Goal: Task Accomplishment & Management: Complete application form

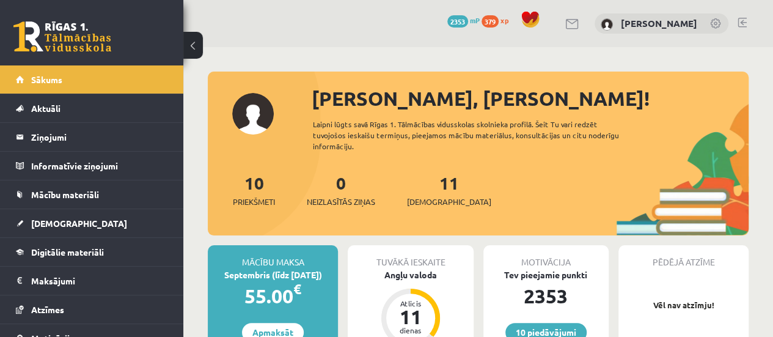
click at [709, 79] on div at bounding box center [478, 77] width 541 height 12
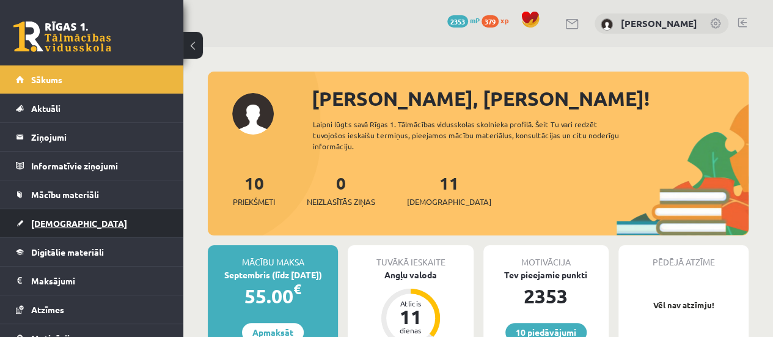
click at [64, 225] on span "[DEMOGRAPHIC_DATA]" at bounding box center [79, 223] width 96 height 11
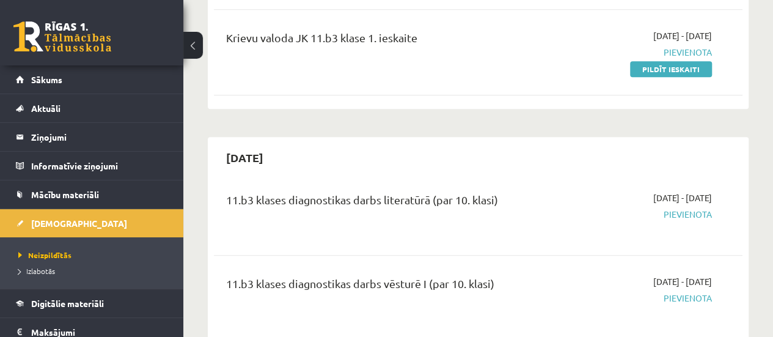
scroll to position [367, 0]
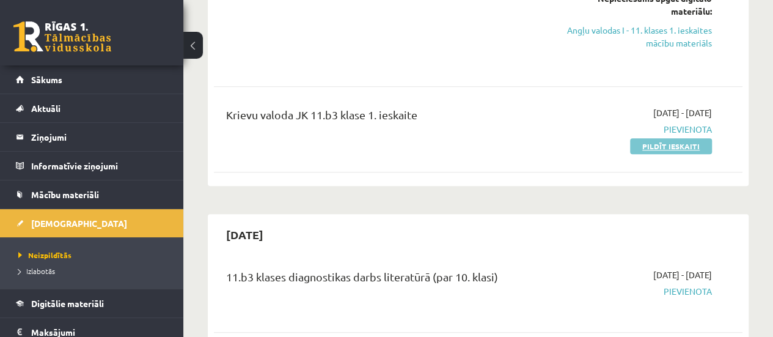
click at [682, 148] on link "Pildīt ieskaiti" at bounding box center [671, 146] width 82 height 16
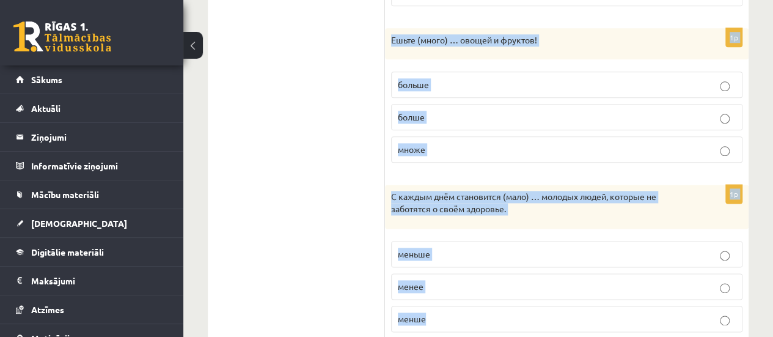
scroll to position [739, 0]
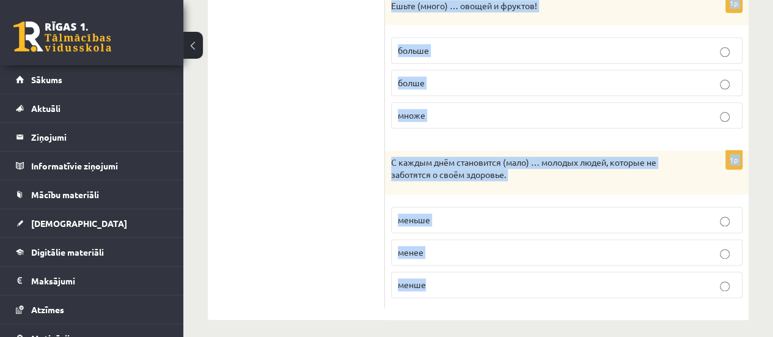
drag, startPoint x: 395, startPoint y: 96, endPoint x: 485, endPoint y: 288, distance: 212.4
copy form "Выберите правильную форму сравнительной степени. 1p После утренней зарядки чувс…"
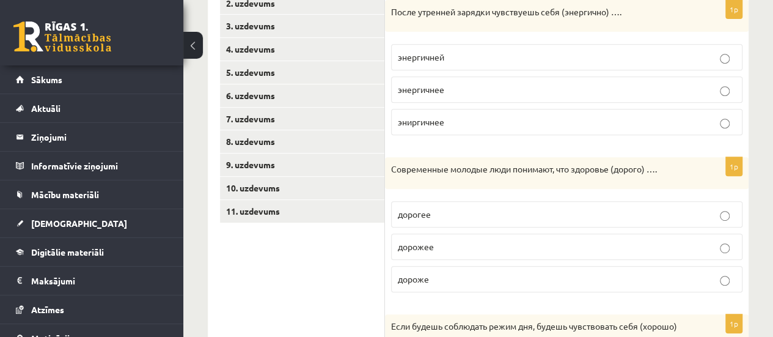
scroll to position [189, 0]
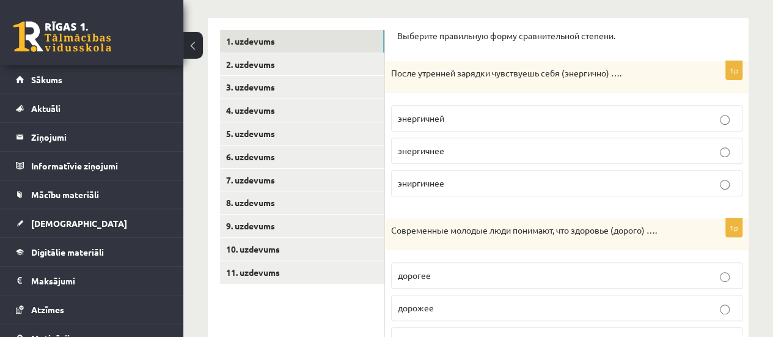
click at [424, 148] on span "энергичнее" at bounding box center [421, 150] width 46 height 11
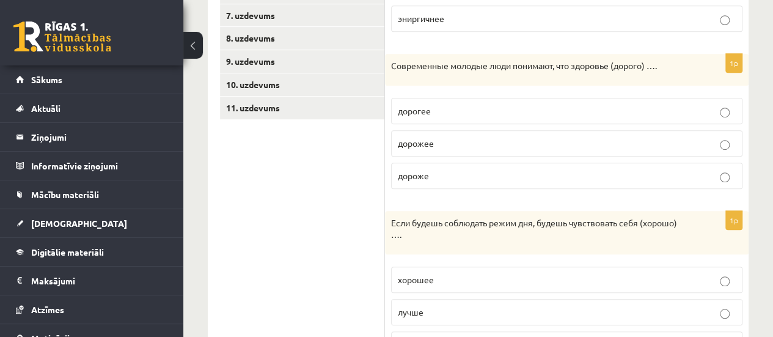
scroll to position [373, 0]
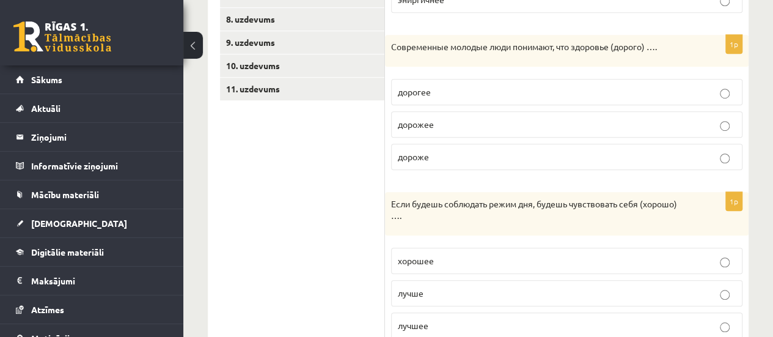
click at [425, 161] on label "дороже" at bounding box center [566, 157] width 351 height 26
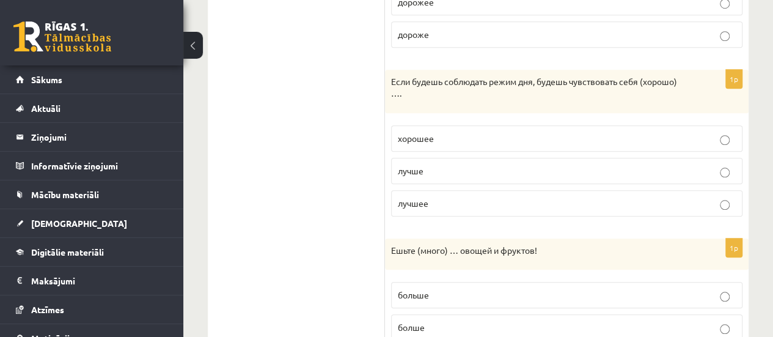
click at [397, 162] on label "лучше" at bounding box center [566, 171] width 351 height 26
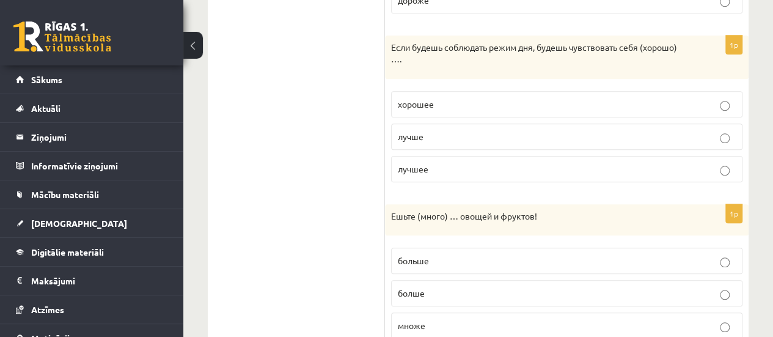
scroll to position [617, 0]
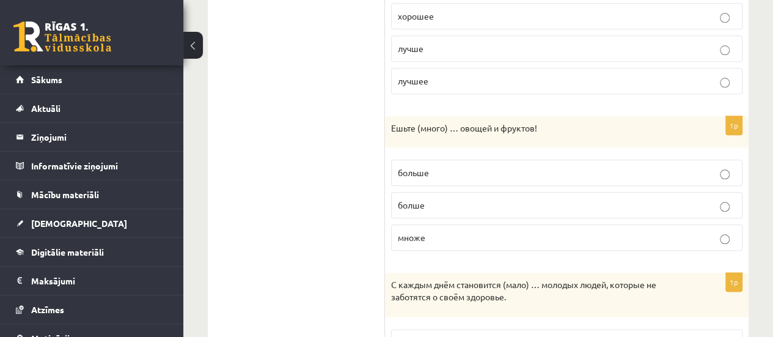
click at [431, 172] on p "больше" at bounding box center [567, 172] width 338 height 13
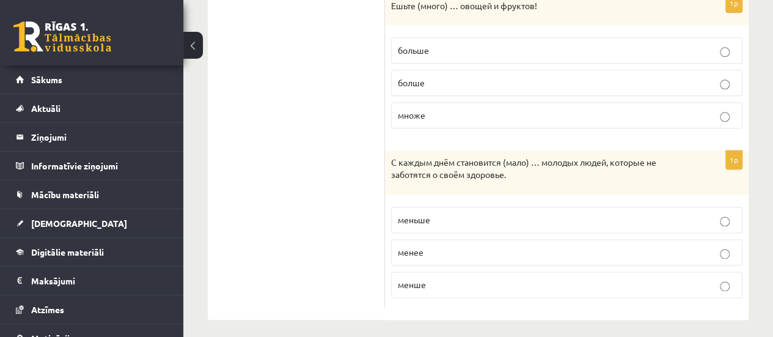
scroll to position [739, 0]
click at [437, 213] on p "меньше" at bounding box center [567, 219] width 338 height 13
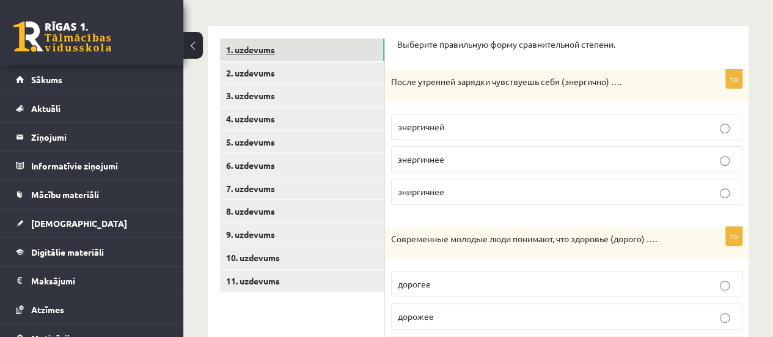
scroll to position [128, 0]
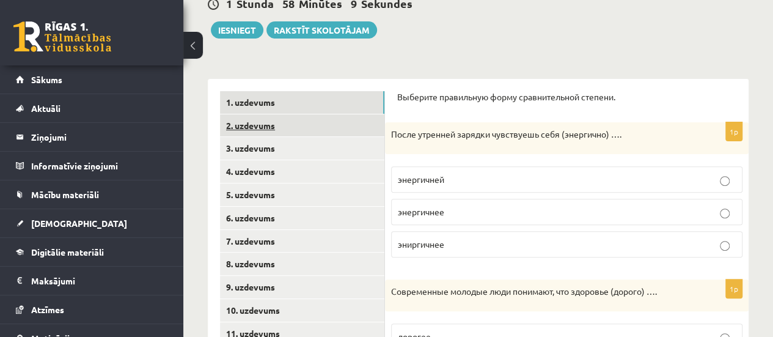
click at [268, 126] on link "2. uzdevums" at bounding box center [302, 125] width 164 height 23
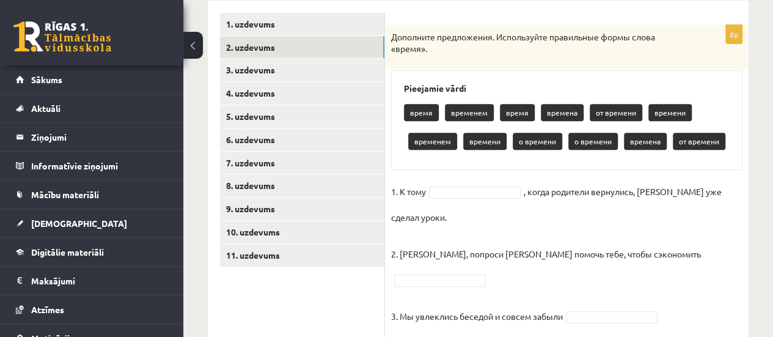
scroll to position [189, 0]
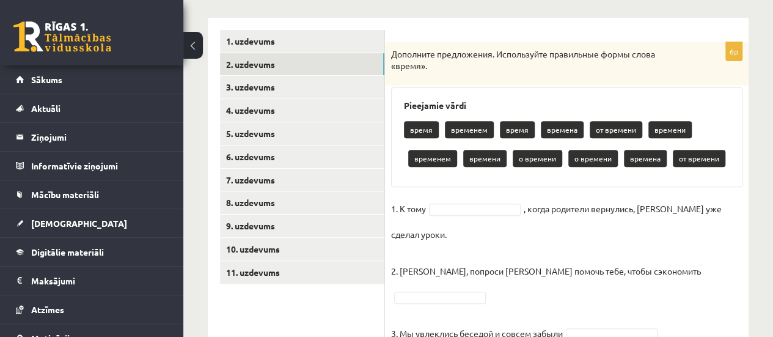
click at [668, 132] on p "времени" at bounding box center [669, 129] width 43 height 17
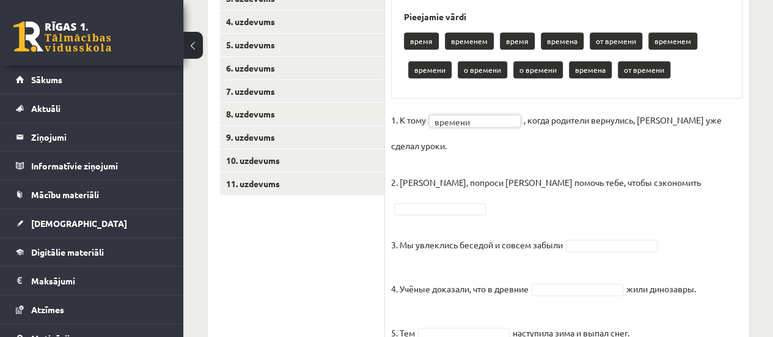
scroll to position [251, 0]
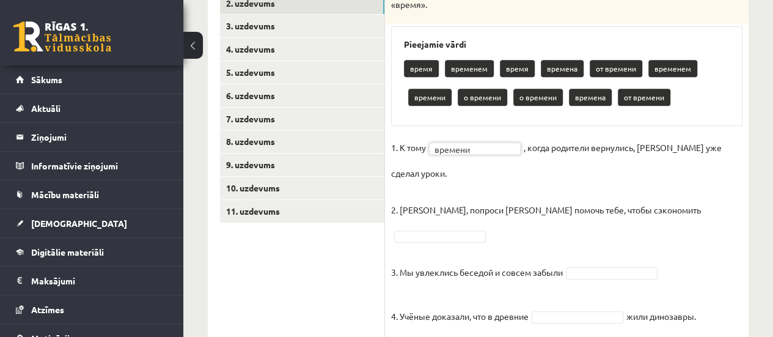
click at [481, 151] on fieldset "1. К тому времени ******* , когда родители вернулись, Эгилс уже сделал уроки. 2…" at bounding box center [566, 279] width 351 height 282
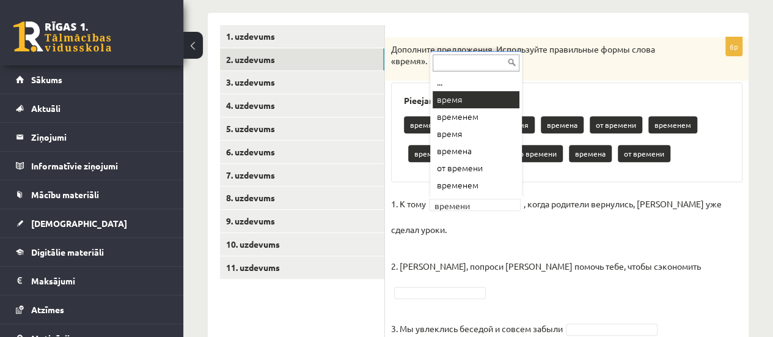
scroll to position [95, 0]
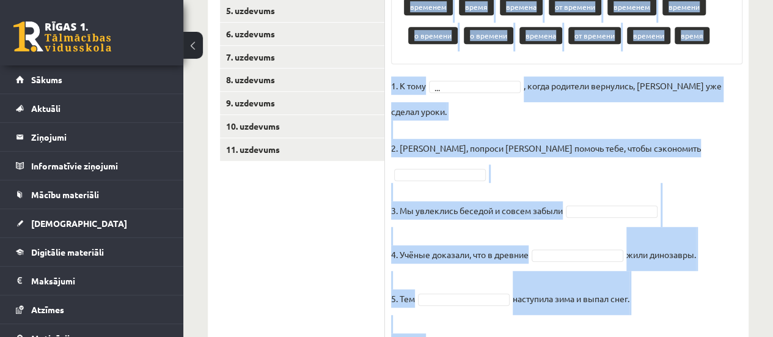
scroll to position [339, 0]
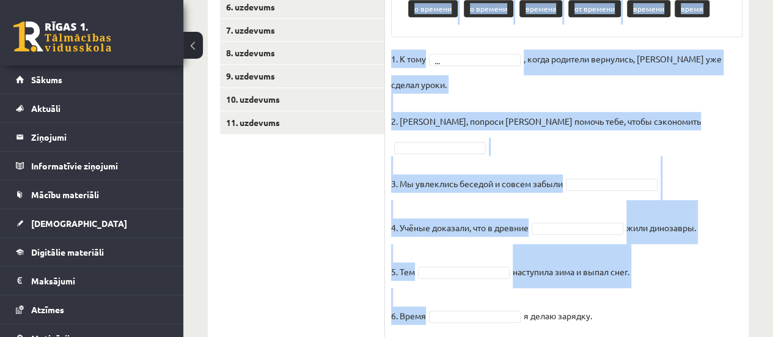
drag, startPoint x: 387, startPoint y: 143, endPoint x: 613, endPoint y: 317, distance: 284.9
click at [613, 317] on div "Krievu valoda JK 11.b3 klase 1. ieskaite , Viktorija Titova (11.b3 JK) Parādīt …" at bounding box center [478, 41] width 590 height 667
copy div "Дополните предложения. Используйте правильные формы слова «время». Pieejamie vā…"
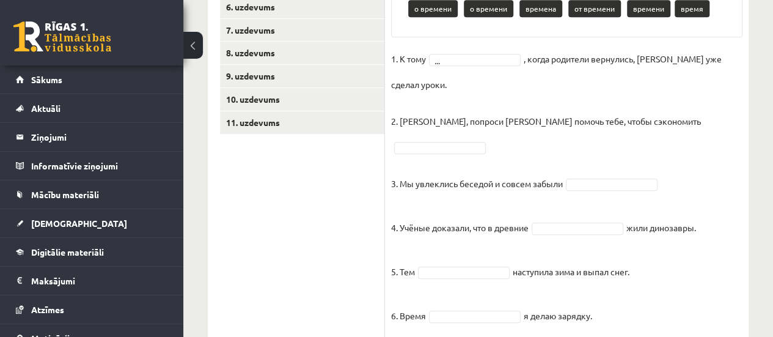
click at [268, 259] on ul "1. uzdevums 2. uzdevums 3. uzdevums 4. uzdevums 5. uzdevums 6. uzdevums 7. uzde…" at bounding box center [302, 109] width 165 height 458
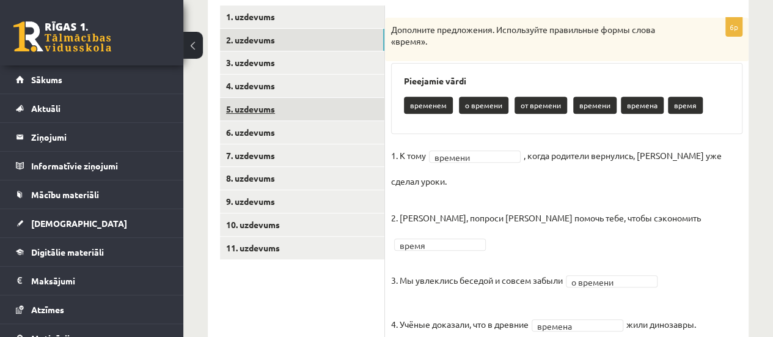
scroll to position [188, 0]
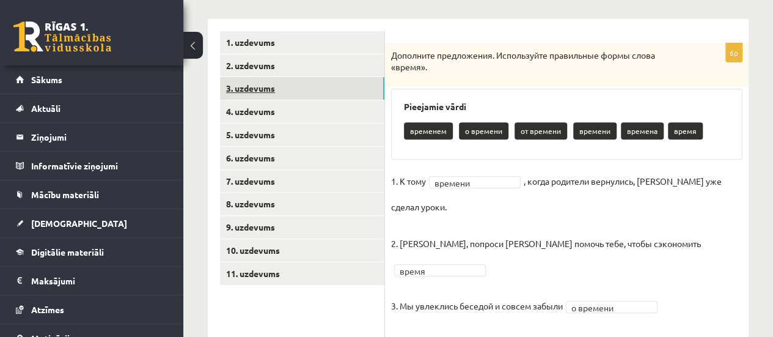
click at [262, 97] on link "3. uzdevums" at bounding box center [302, 88] width 164 height 23
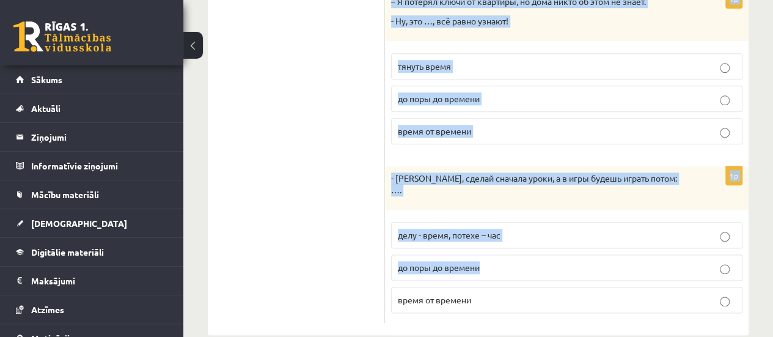
scroll to position [630, 0]
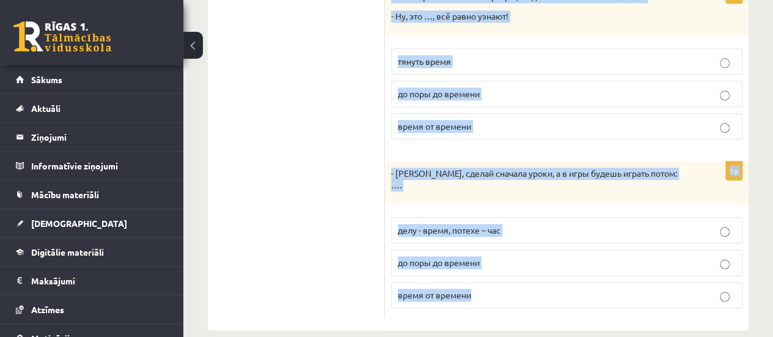
drag, startPoint x: 396, startPoint y: 36, endPoint x: 500, endPoint y: 262, distance: 248.8
copy form "Дополните мини-диалоги. Выберите верный фразеологизм. 1p - Элиза, ты была на ве…"
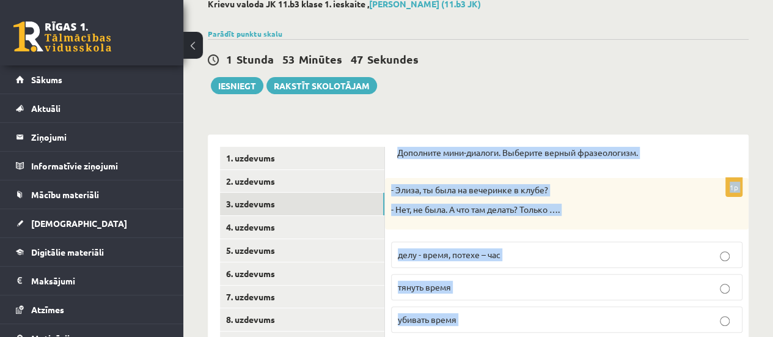
scroll to position [141, 0]
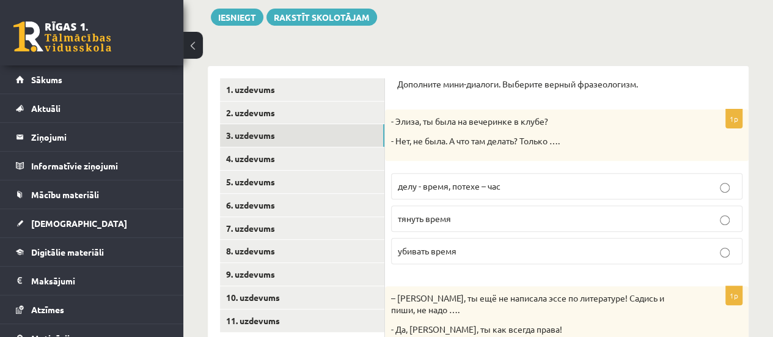
click at [455, 258] on label "убивать время" at bounding box center [566, 251] width 351 height 26
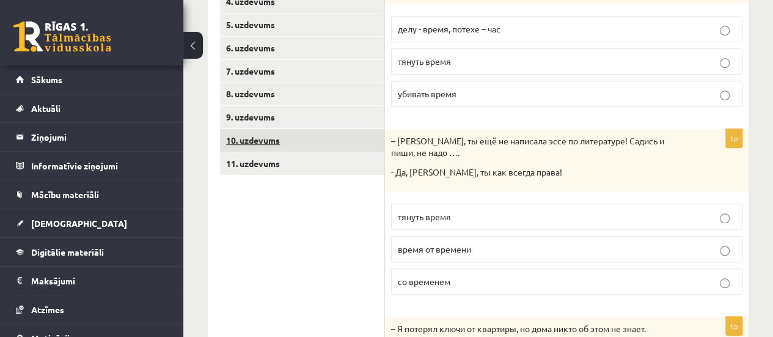
scroll to position [324, 0]
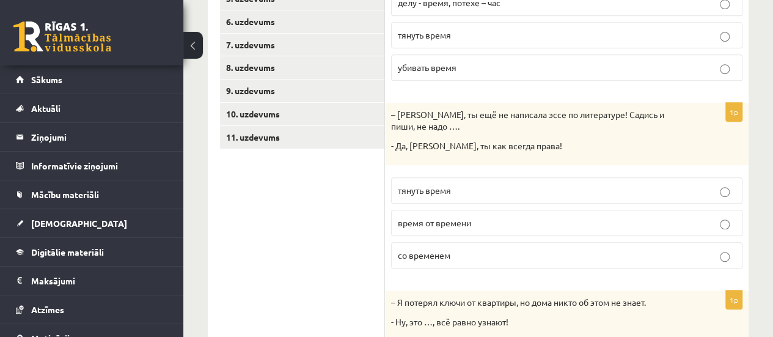
click at [448, 188] on span "тянуть время" at bounding box center [424, 190] width 53 height 11
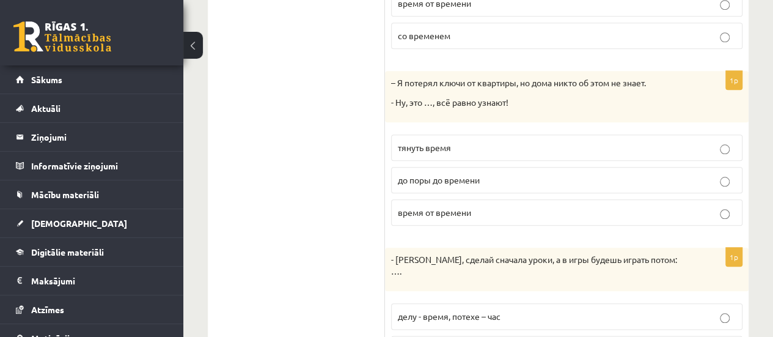
scroll to position [569, 0]
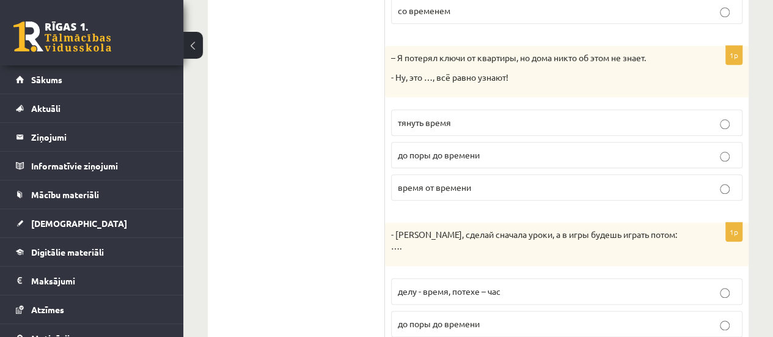
click at [429, 152] on span "до поры до времени" at bounding box center [439, 154] width 82 height 11
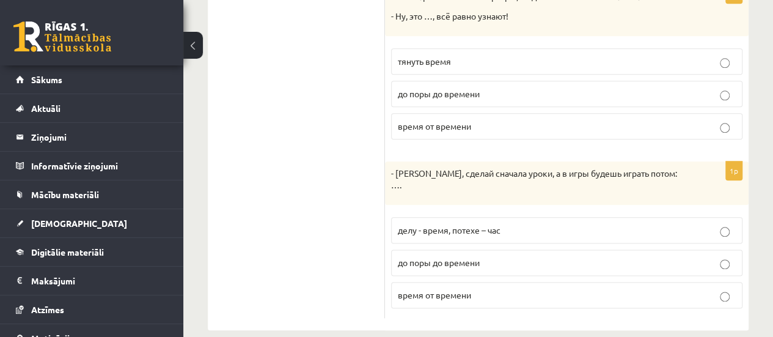
click at [441, 217] on label "делу - время, потехе – час" at bounding box center [566, 230] width 351 height 26
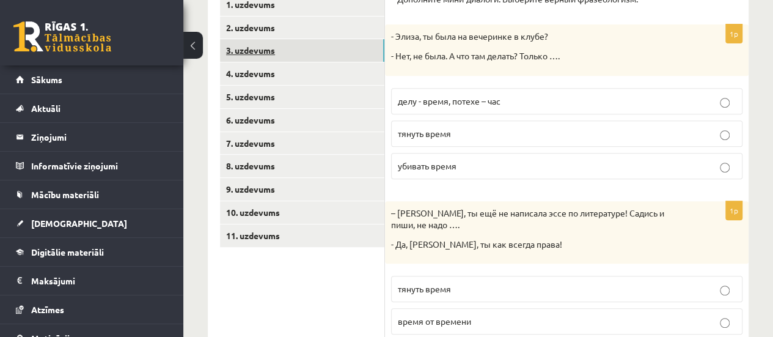
scroll to position [141, 0]
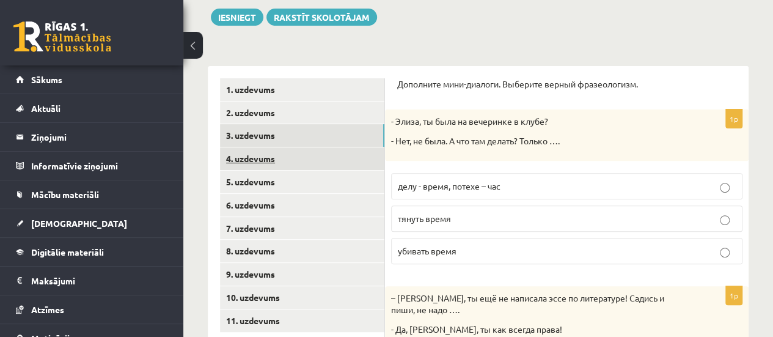
click at [312, 155] on link "4. uzdevums" at bounding box center [302, 158] width 164 height 23
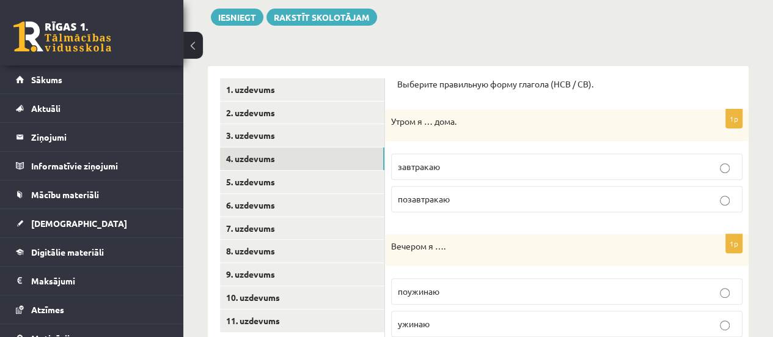
click at [490, 162] on p "завтракаю" at bounding box center [567, 166] width 338 height 13
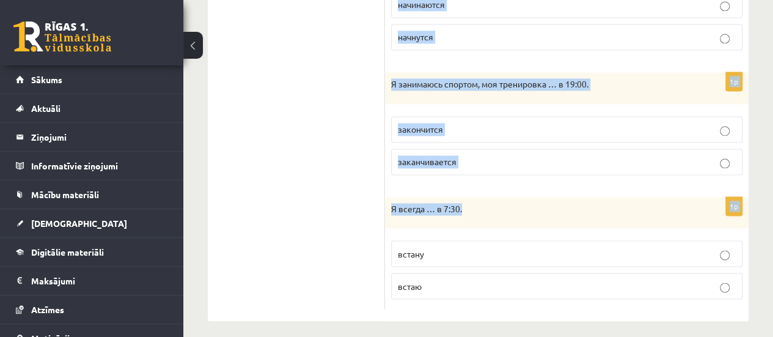
scroll to position [926, 0]
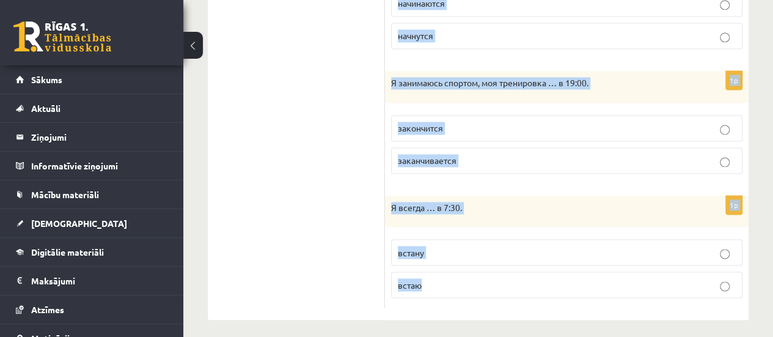
drag, startPoint x: 395, startPoint y: 21, endPoint x: 551, endPoint y: 266, distance: 289.8
copy form "Выберите правильную форму глагола (НСВ / СВ). 1p Утром я … дома. завтракаю поза…"
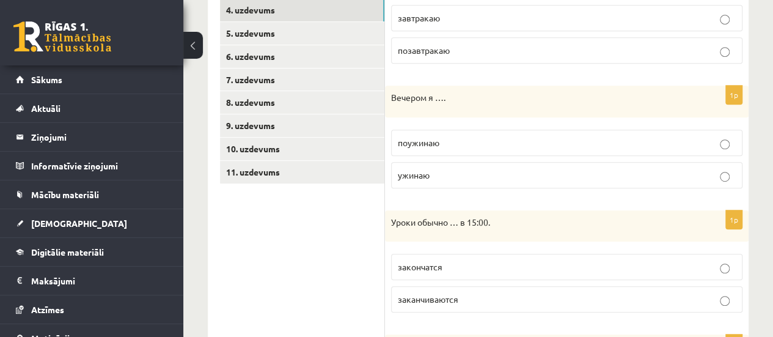
scroll to position [315, 0]
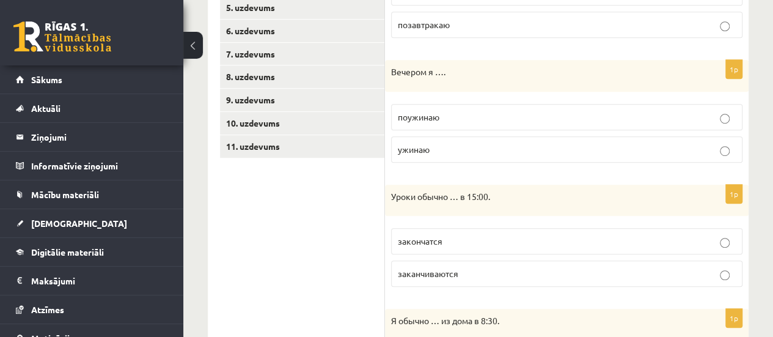
click at [441, 115] on p "поужинаю" at bounding box center [567, 117] width 338 height 13
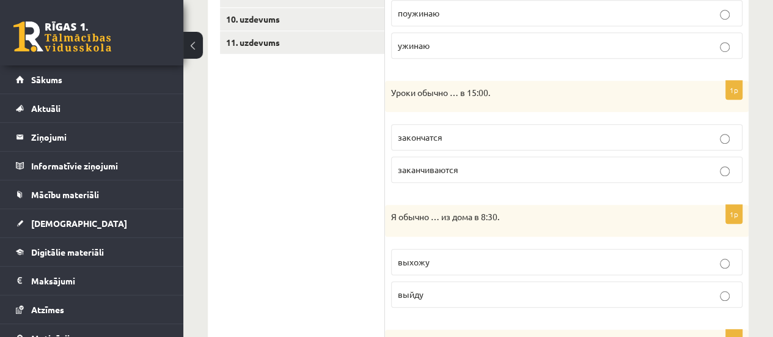
scroll to position [437, 0]
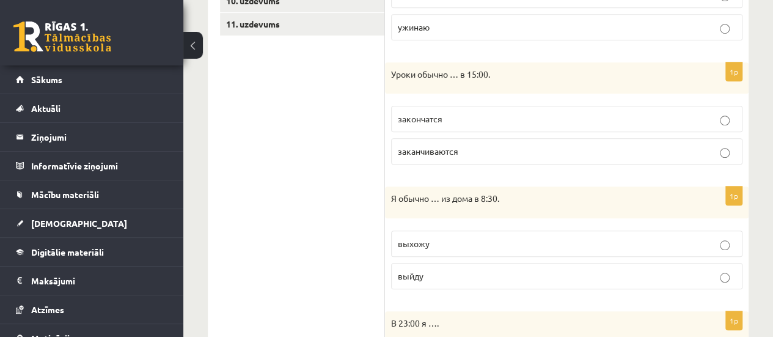
click at [452, 150] on span "заканчиваются" at bounding box center [428, 150] width 60 height 11
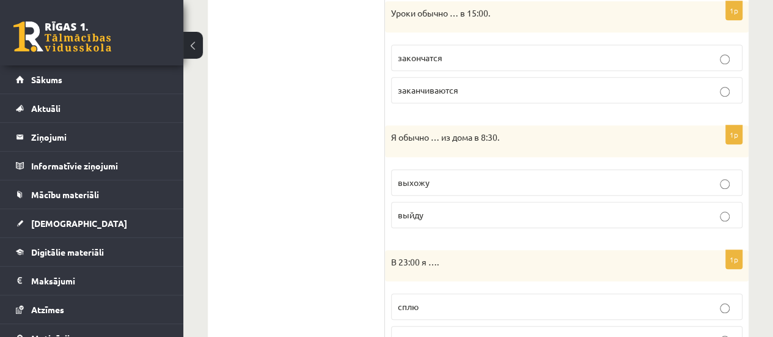
scroll to position [560, 0]
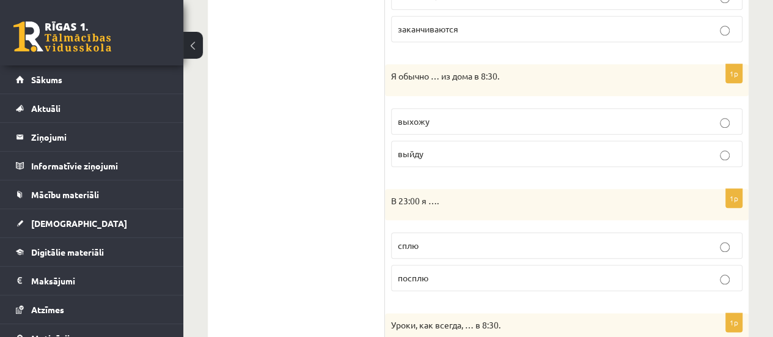
click at [420, 118] on span "выхожу" at bounding box center [414, 120] width 32 height 11
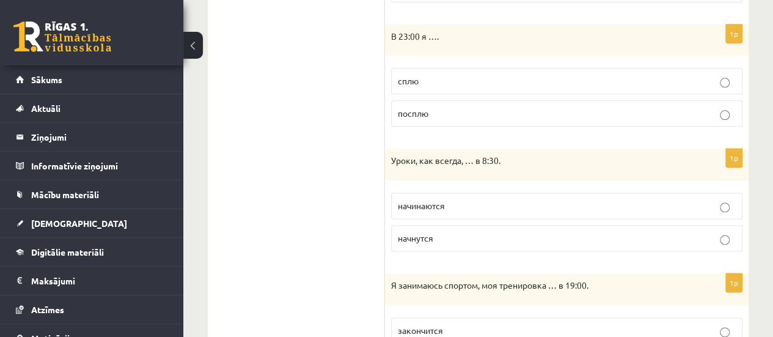
scroll to position [743, 0]
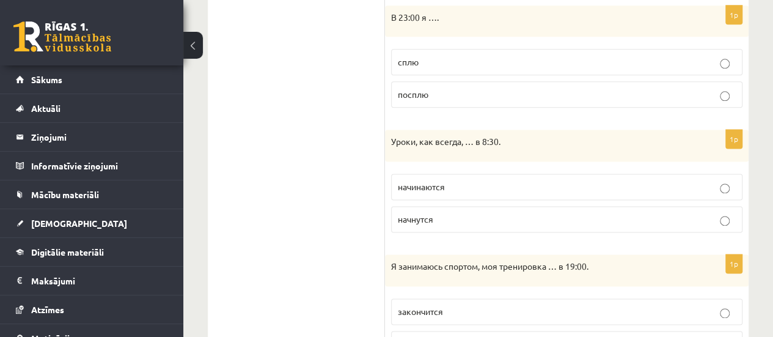
click at [415, 64] on p "сплю" at bounding box center [567, 62] width 338 height 13
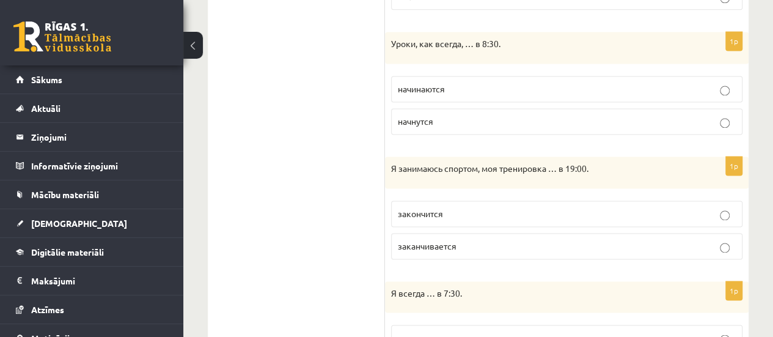
scroll to position [865, 0]
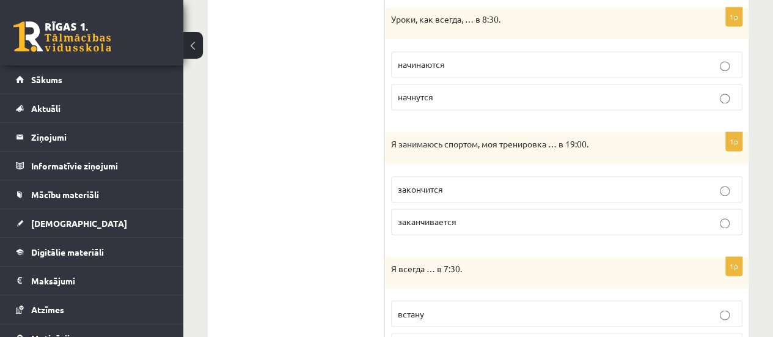
click at [422, 59] on span "начинаются" at bounding box center [421, 64] width 47 height 11
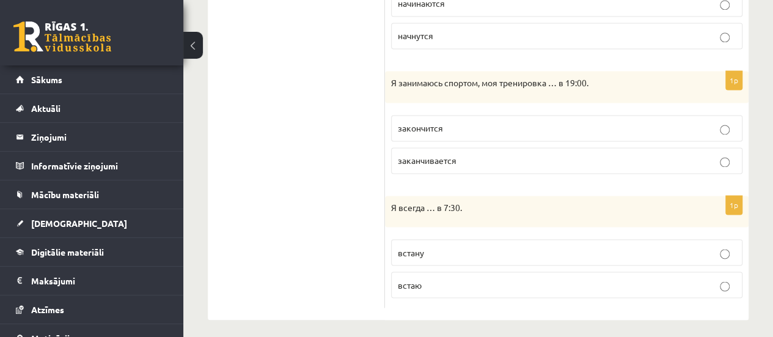
click at [401, 156] on span "заканчивается" at bounding box center [427, 160] width 59 height 11
click at [415, 279] on span "встаю" at bounding box center [410, 284] width 24 height 11
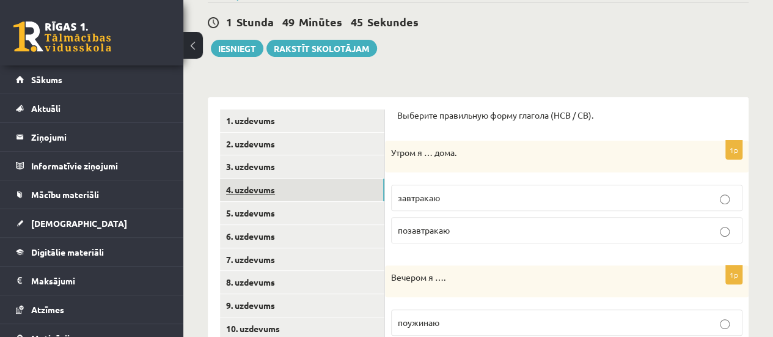
scroll to position [132, 0]
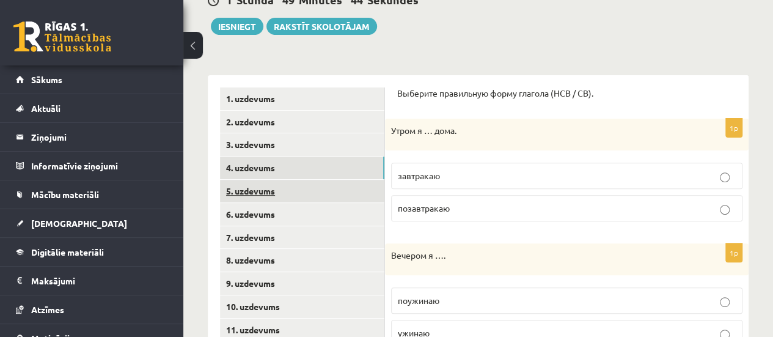
click at [295, 192] on link "5. uzdevums" at bounding box center [302, 191] width 164 height 23
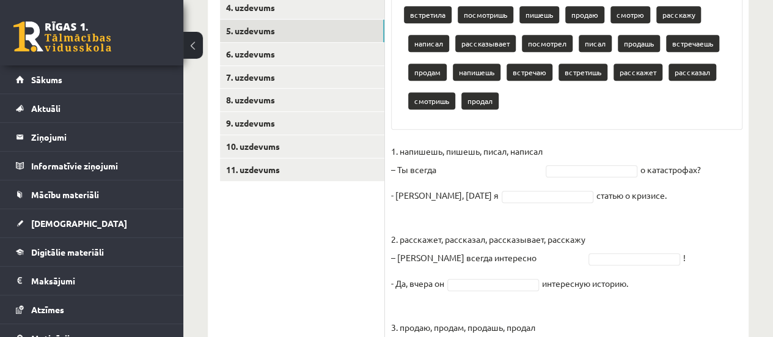
scroll to position [109, 0]
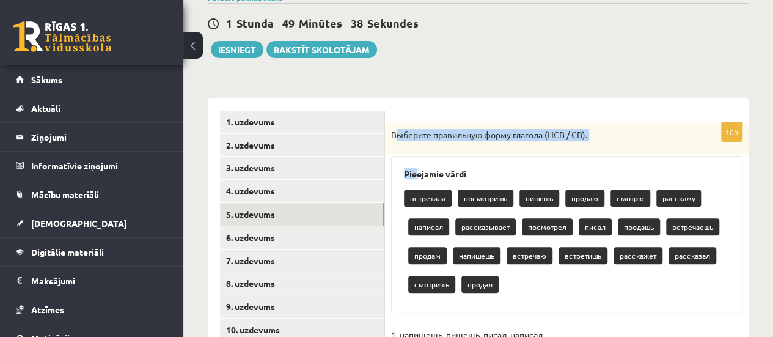
drag, startPoint x: 396, startPoint y: 123, endPoint x: 389, endPoint y: 136, distance: 15.0
click at [389, 136] on div "Выберите правильную форму глагола (НСВ / СВ)." at bounding box center [567, 139] width 364 height 32
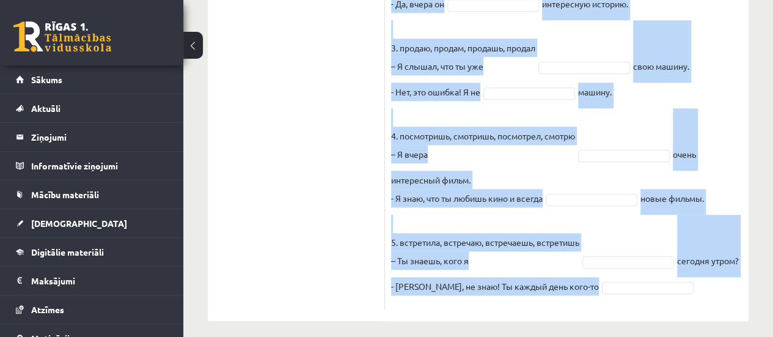
scroll to position [598, 0]
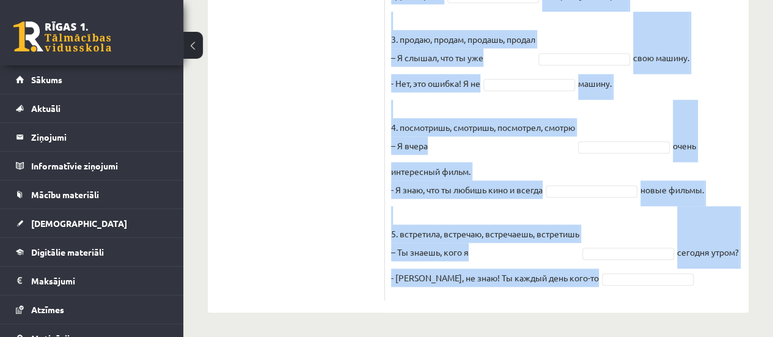
drag, startPoint x: 391, startPoint y: 131, endPoint x: 657, endPoint y: 294, distance: 312.4
copy div "Выберите правильную форму глагола (НСВ / СВ). Pieejamie vārdi встретила посмотр…"
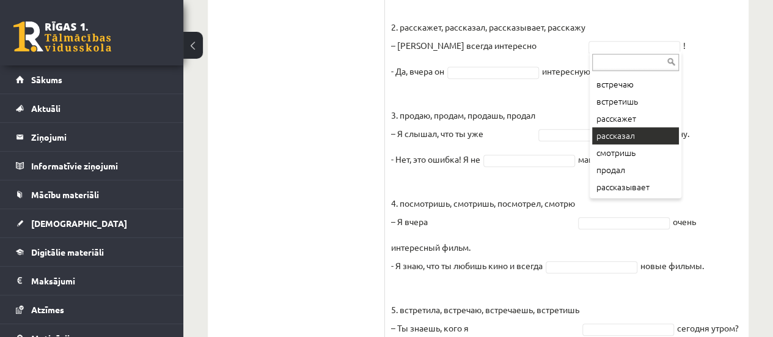
scroll to position [536, 0]
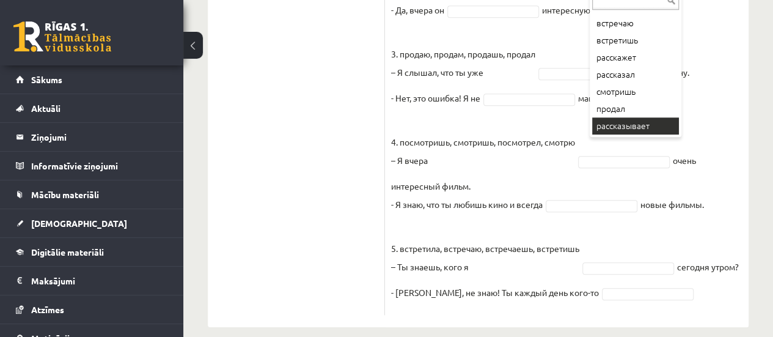
drag, startPoint x: 612, startPoint y: 125, endPoint x: 530, endPoint y: 82, distance: 92.4
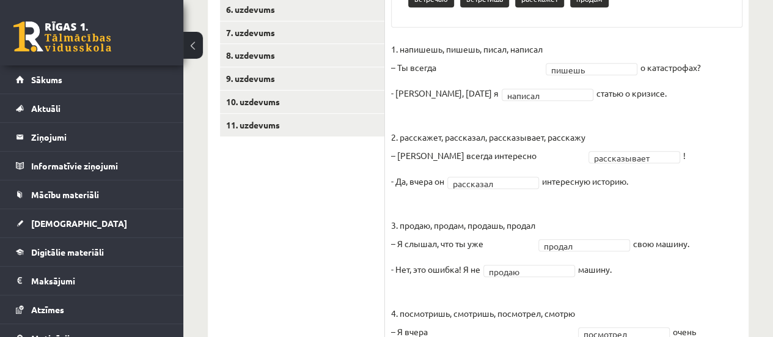
scroll to position [296, 0]
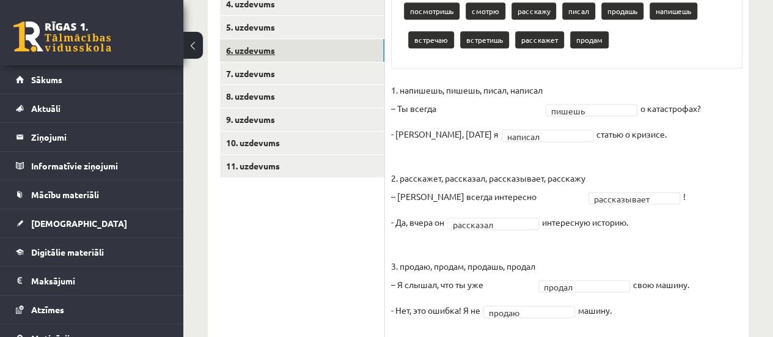
click at [260, 43] on link "6. uzdevums" at bounding box center [302, 50] width 164 height 23
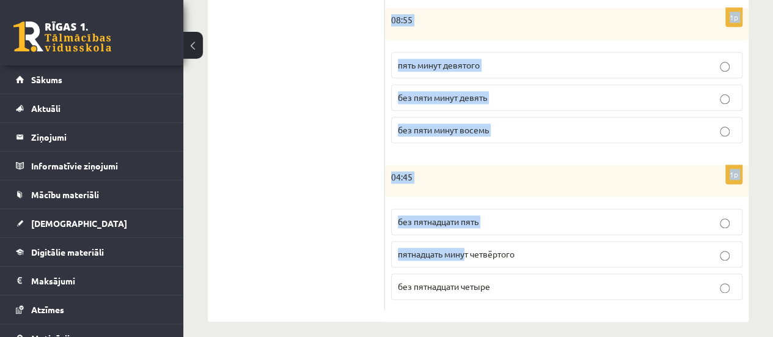
scroll to position [716, 0]
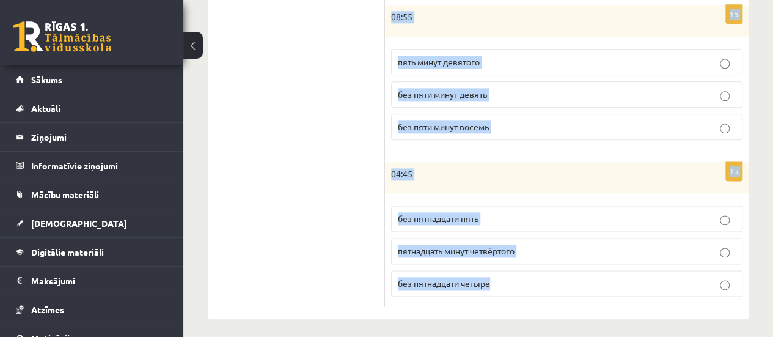
drag, startPoint x: 389, startPoint y: 106, endPoint x: 494, endPoint y: 272, distance: 196.1
copy form "Сколько времени? Выберите правильный вариант. 1p 15:25 двадцать пять минут трет…"
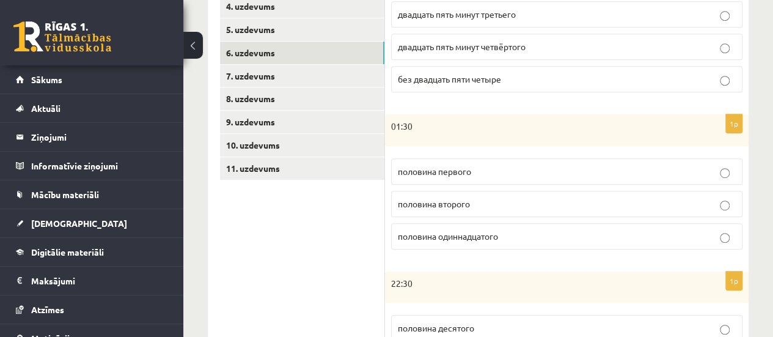
scroll to position [105, 0]
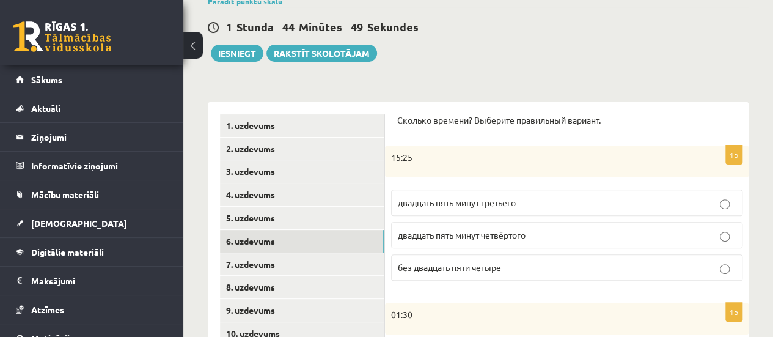
click at [470, 234] on span "двадцать пять минут четвёртого" at bounding box center [462, 234] width 128 height 11
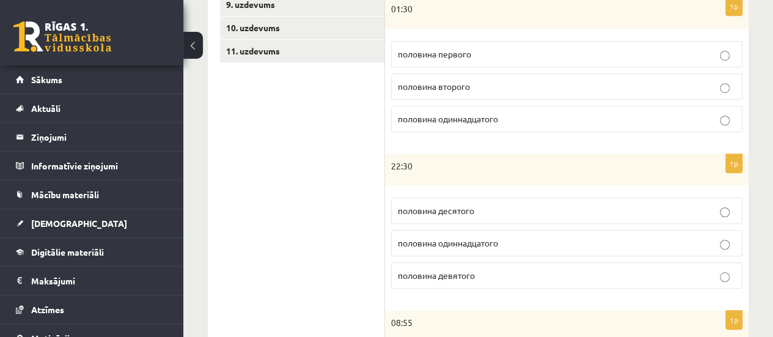
scroll to position [349, 0]
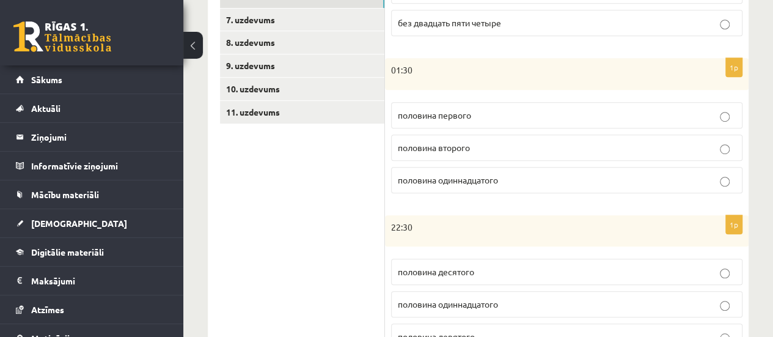
click at [439, 146] on span "половина второго" at bounding box center [434, 147] width 72 height 11
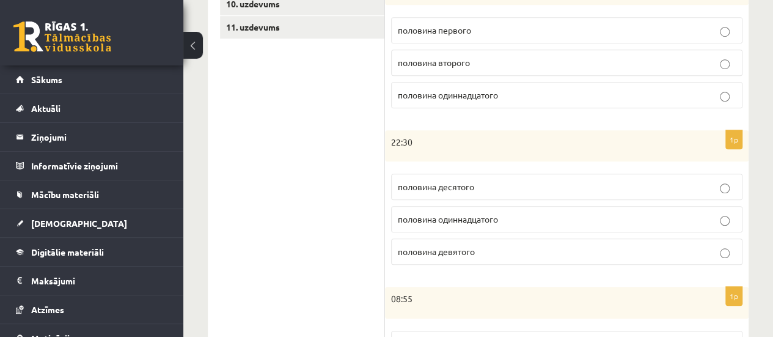
scroll to position [472, 0]
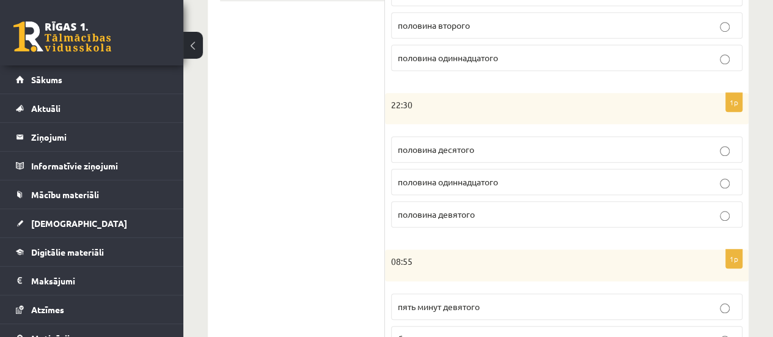
click at [413, 178] on span "половина одиннадцатого" at bounding box center [448, 181] width 100 height 11
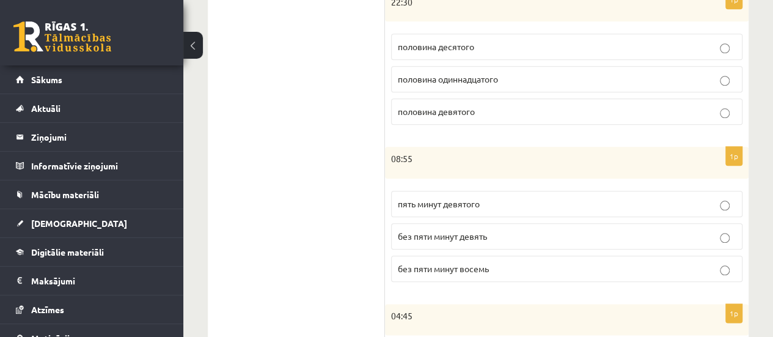
scroll to position [594, 0]
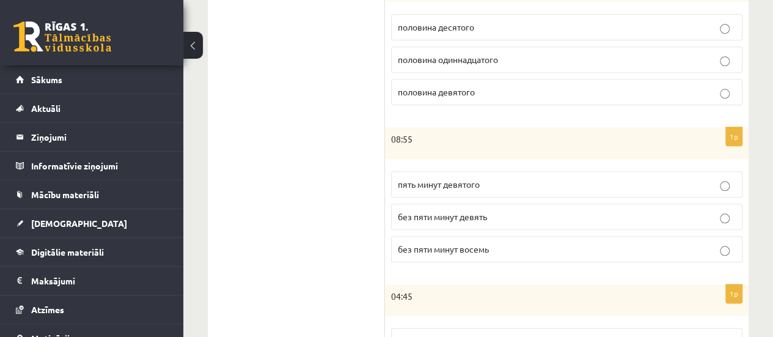
click at [426, 216] on span "без пяти минут девять" at bounding box center [442, 216] width 89 height 11
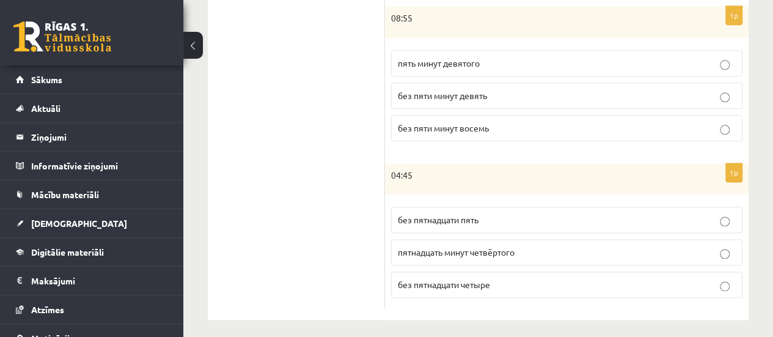
scroll to position [716, 0]
click at [473, 256] on label "пятнадцать минут четвёртого" at bounding box center [566, 251] width 351 height 26
click at [413, 213] on span "без пятнадцати пять" at bounding box center [438, 218] width 81 height 11
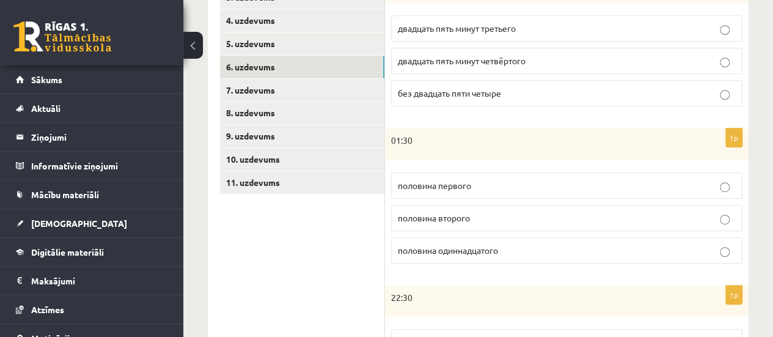
scroll to position [227, 0]
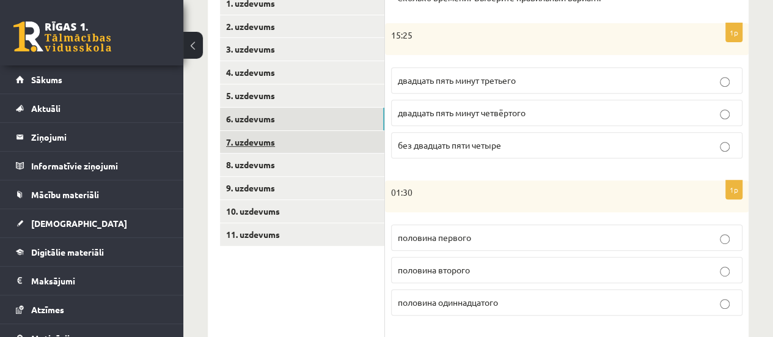
click at [319, 141] on link "7. uzdevums" at bounding box center [302, 142] width 164 height 23
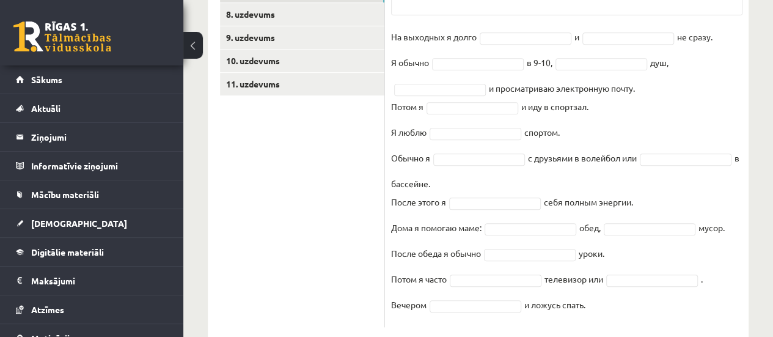
scroll to position [403, 0]
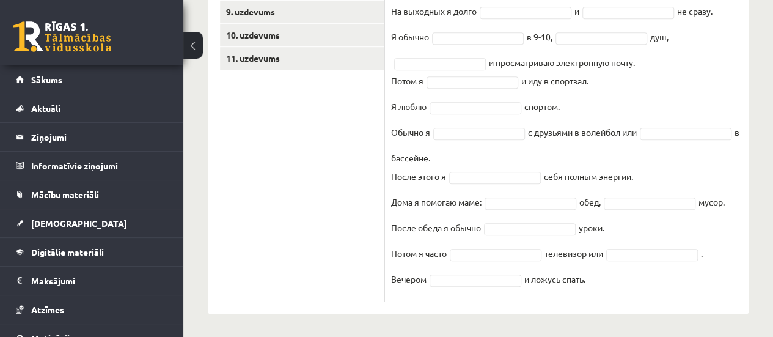
drag, startPoint x: 391, startPoint y: 126, endPoint x: 605, endPoint y: 295, distance: 272.7
click at [611, 295] on div "16p Выберите правильную форму глагола Pieejamie vārdi встаю завтракаю одеваюсь …" at bounding box center [567, 64] width 364 height 473
copy div "Выберите правильную форму глагола Pieejamie vārdi встаю завтракаю одеваюсь плав…"
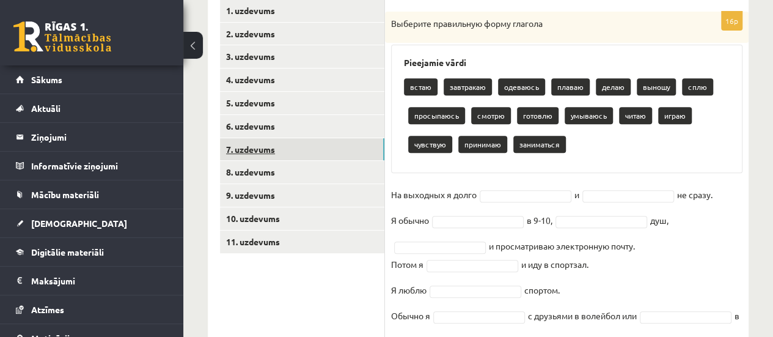
scroll to position [98, 0]
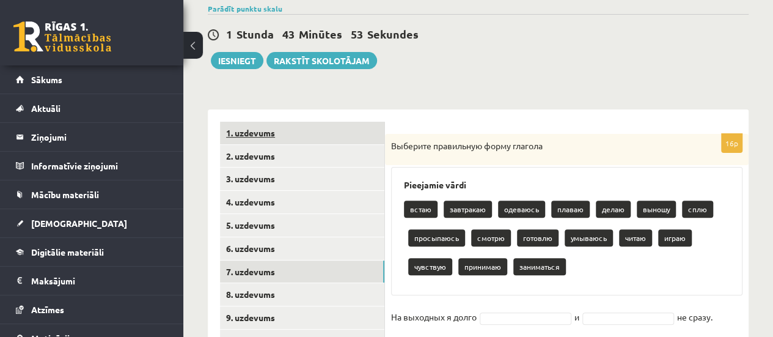
click at [317, 126] on link "1. uzdevums" at bounding box center [302, 133] width 164 height 23
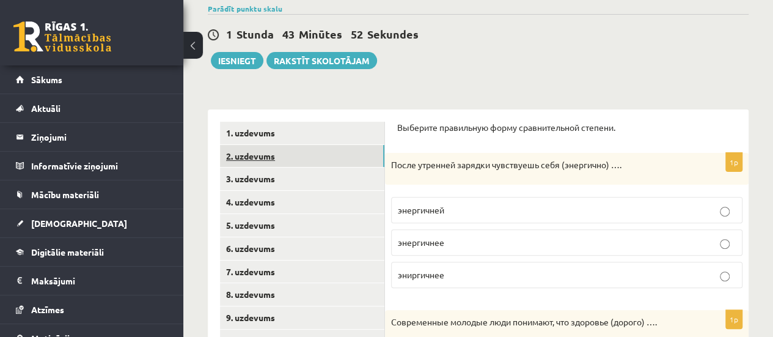
click at [351, 161] on link "2. uzdevums" at bounding box center [302, 156] width 164 height 23
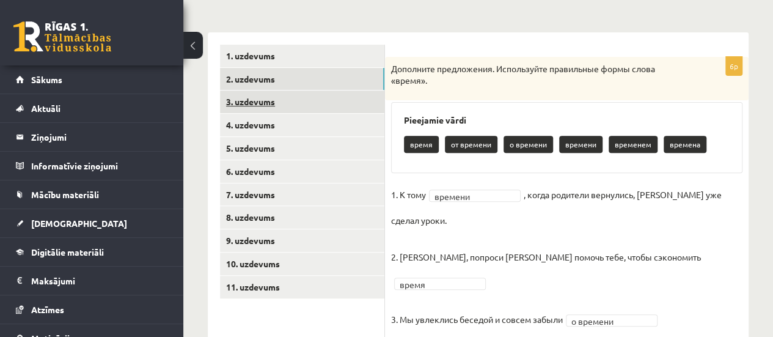
scroll to position [220, 0]
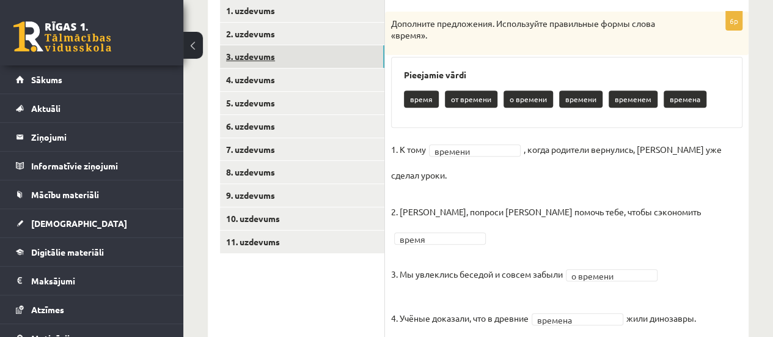
click at [285, 62] on link "3. uzdevums" at bounding box center [302, 56] width 164 height 23
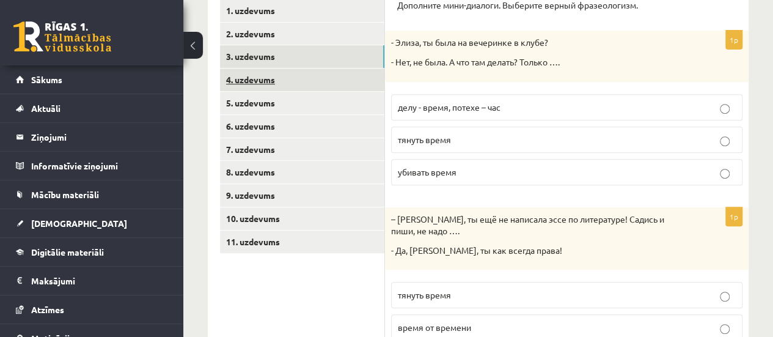
click at [280, 82] on link "4. uzdevums" at bounding box center [302, 79] width 164 height 23
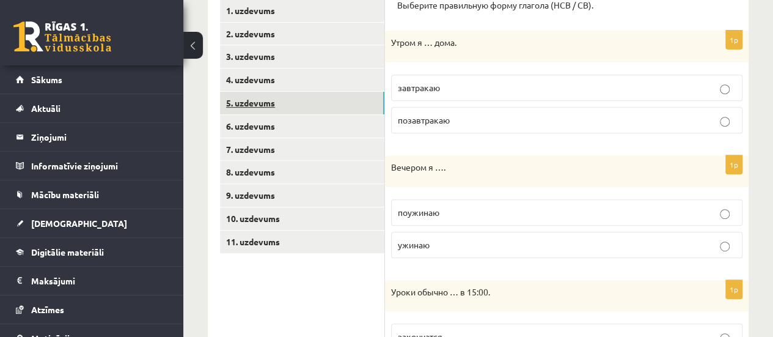
click at [276, 101] on link "5. uzdevums" at bounding box center [302, 103] width 164 height 23
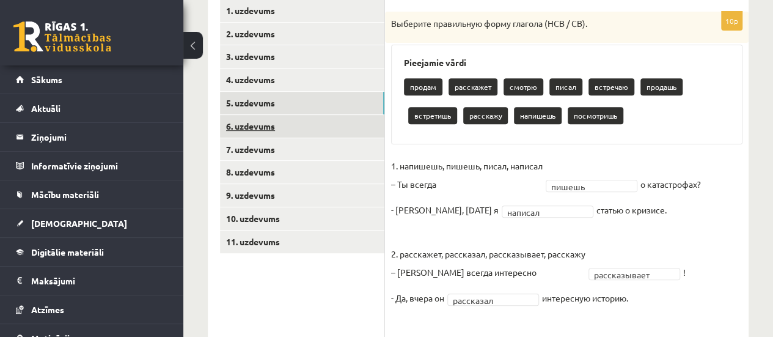
click at [295, 136] on link "6. uzdevums" at bounding box center [302, 126] width 164 height 23
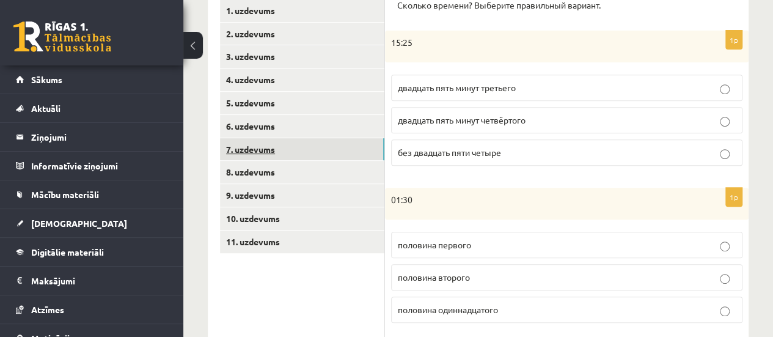
click at [303, 152] on link "7. uzdevums" at bounding box center [302, 149] width 164 height 23
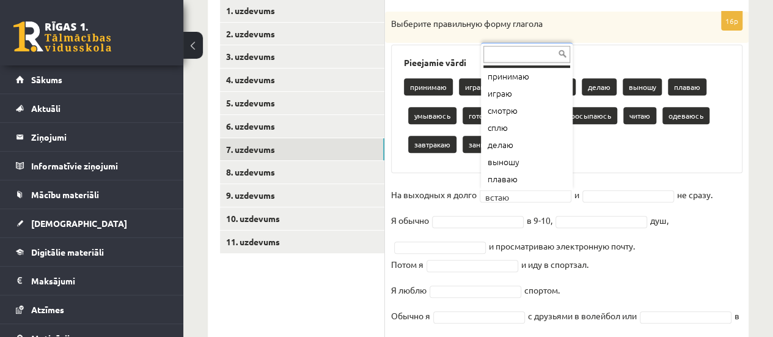
scroll to position [15, 0]
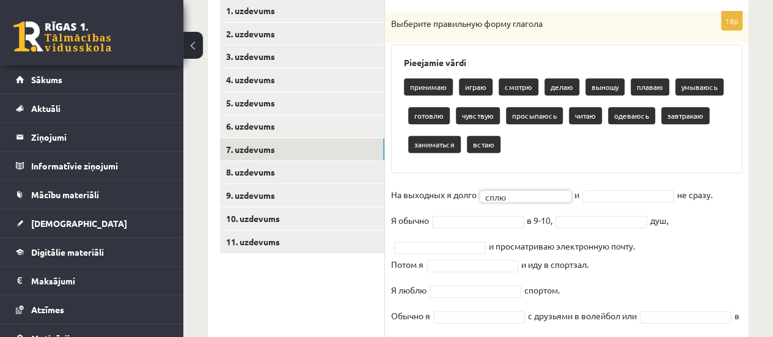
click at [637, 181] on div "16p Выберите правильную форму глагола Pieejamie vārdi принимаю играю смотрю дел…" at bounding box center [567, 248] width 364 height 473
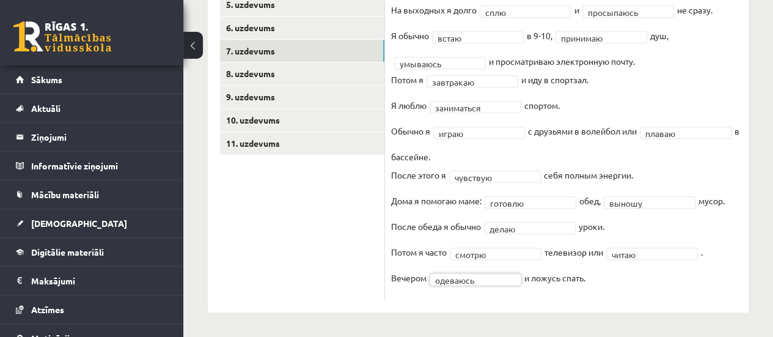
scroll to position [318, 0]
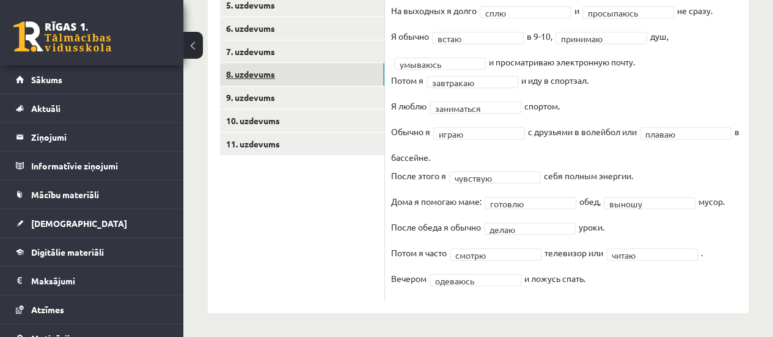
click at [266, 70] on link "8. uzdevums" at bounding box center [302, 74] width 164 height 23
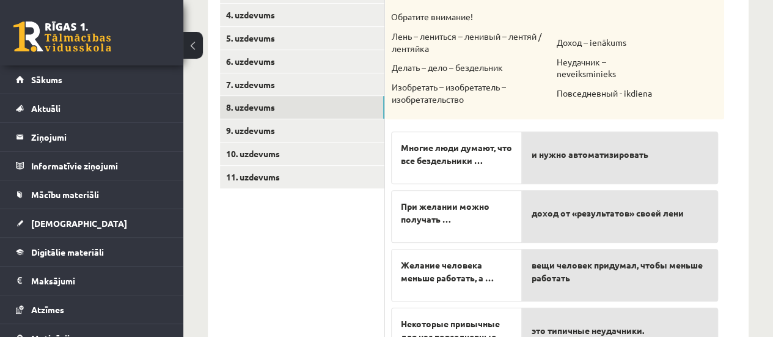
scroll to position [101, 0]
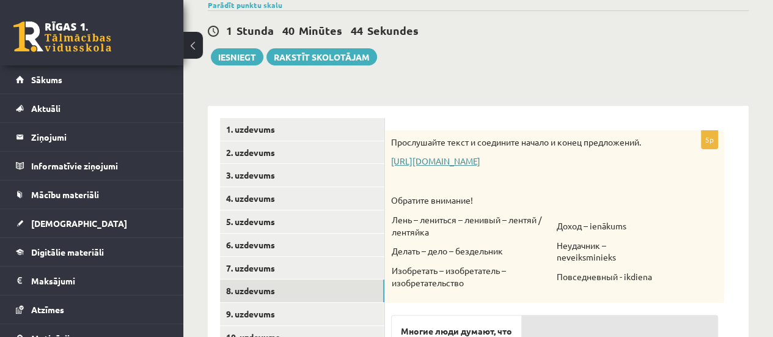
click at [448, 161] on link "https://www.zvaigzne.lv/upload/audio/100Urokov/2/49%202.mp3" at bounding box center [435, 160] width 89 height 11
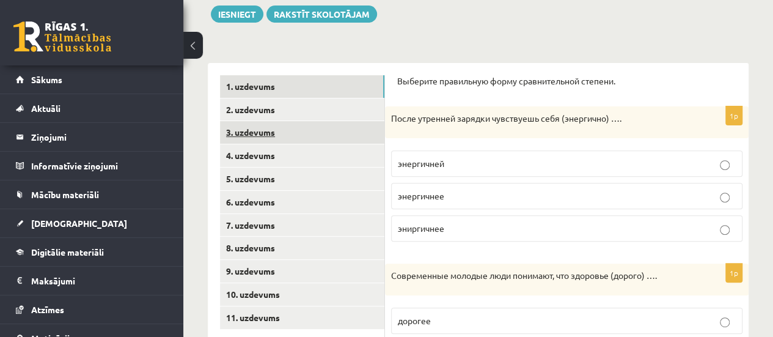
scroll to position [163, 0]
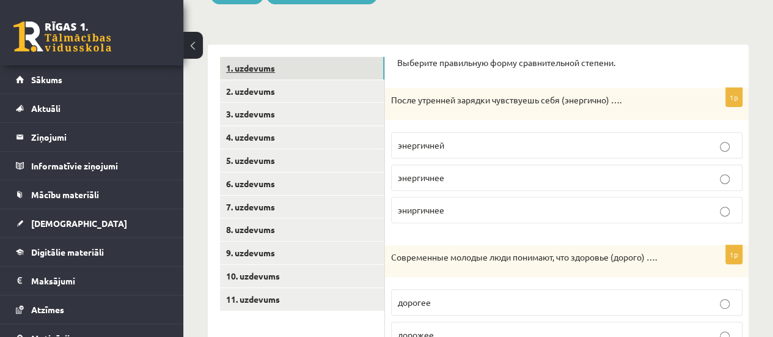
click at [274, 63] on link "1. uzdevums" at bounding box center [302, 68] width 164 height 23
click at [273, 80] on link "2. uzdevums" at bounding box center [302, 91] width 164 height 23
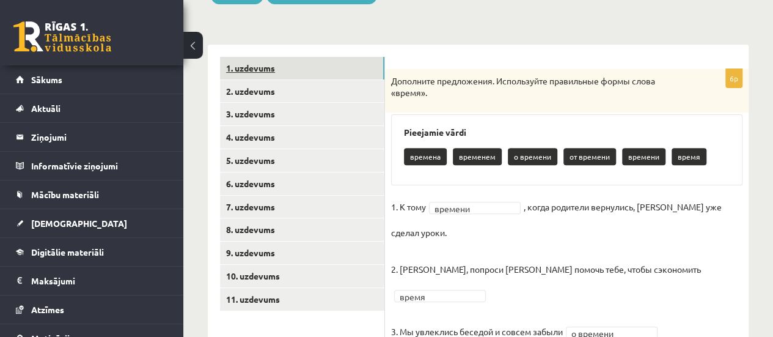
click at [273, 67] on link "1. uzdevums" at bounding box center [302, 68] width 164 height 23
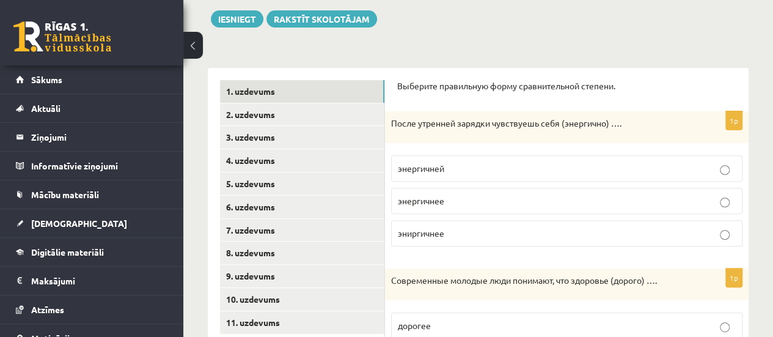
scroll to position [128, 0]
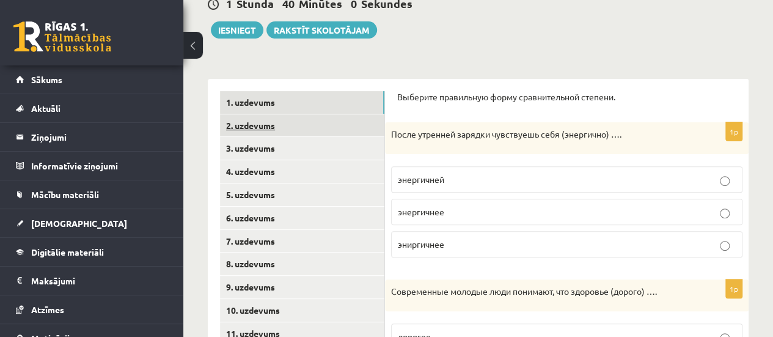
click at [268, 123] on link "2. uzdevums" at bounding box center [302, 125] width 164 height 23
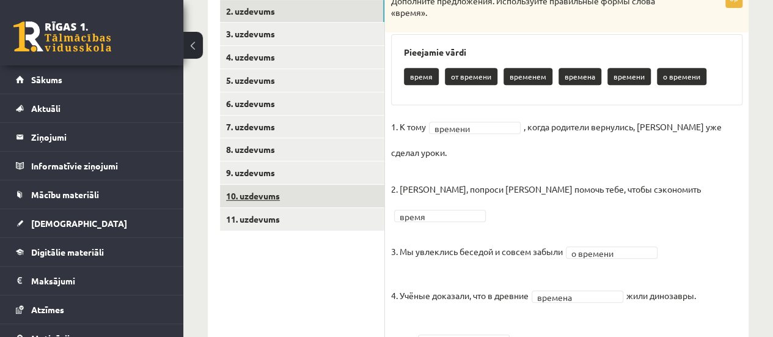
scroll to position [188, 0]
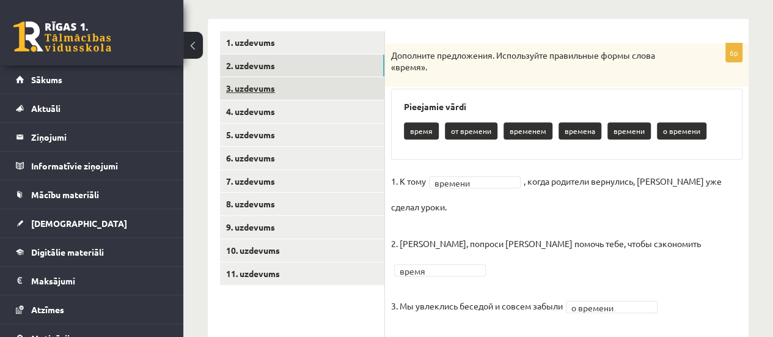
click at [249, 89] on link "3. uzdevums" at bounding box center [302, 88] width 164 height 23
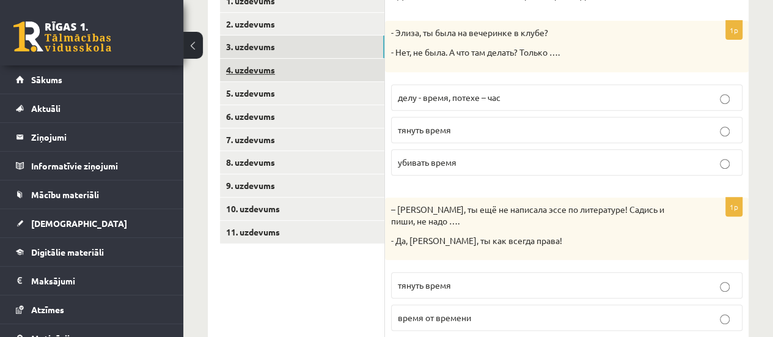
scroll to position [202, 0]
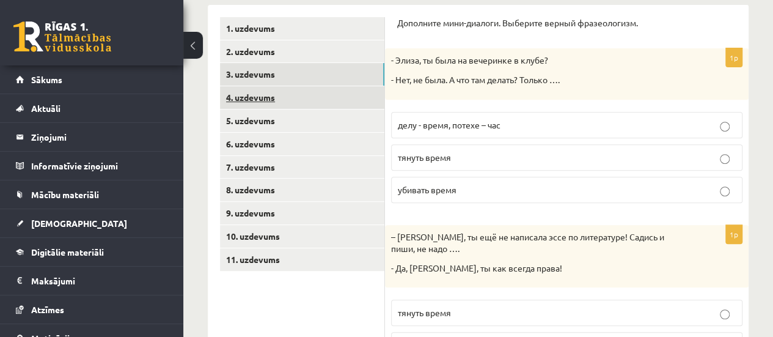
click at [255, 96] on link "4. uzdevums" at bounding box center [302, 97] width 164 height 23
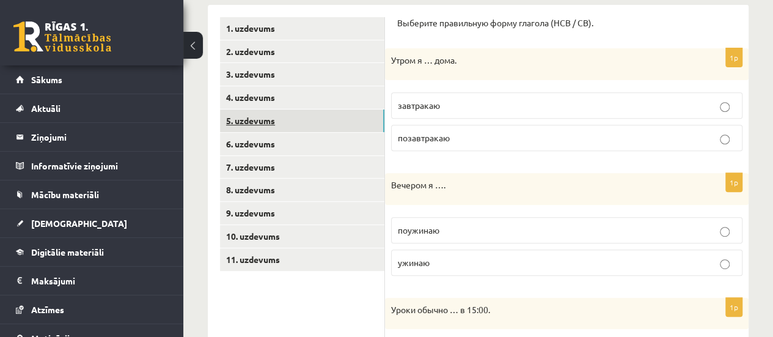
click at [262, 130] on link "5. uzdevums" at bounding box center [302, 120] width 164 height 23
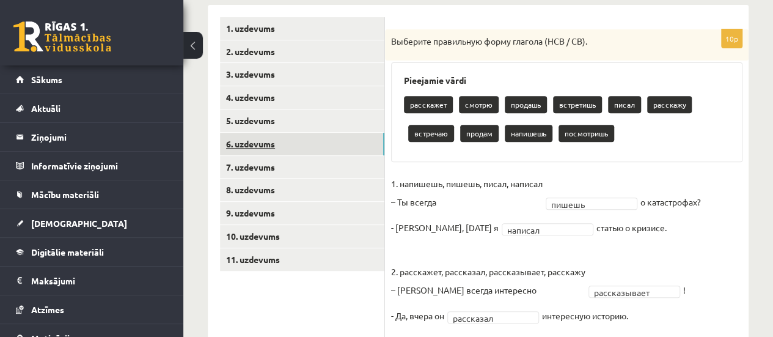
click at [255, 145] on link "6. uzdevums" at bounding box center [302, 144] width 164 height 23
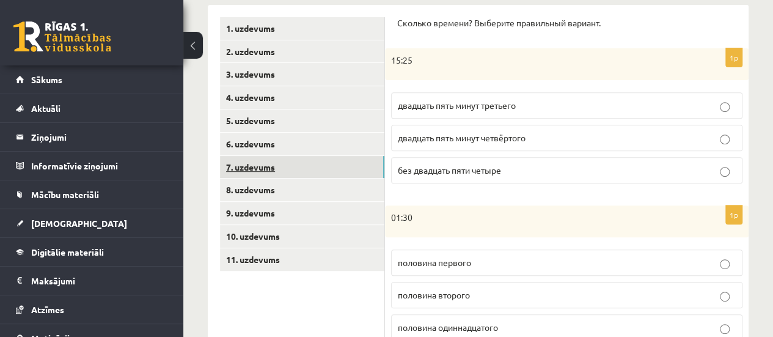
click at [256, 157] on link "7. uzdevums" at bounding box center [302, 167] width 164 height 23
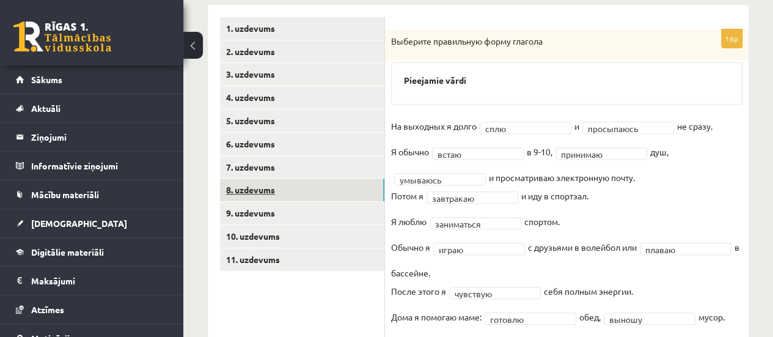
click at [262, 190] on link "8. uzdevums" at bounding box center [302, 189] width 164 height 23
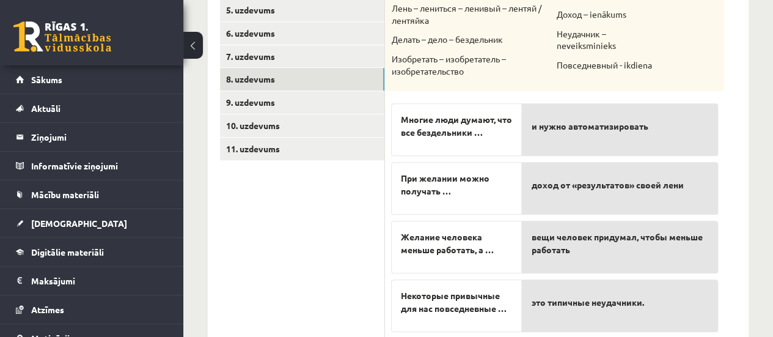
scroll to position [324, 0]
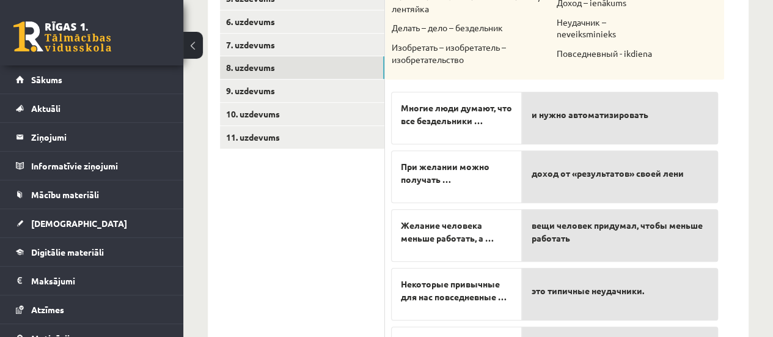
click at [325, 235] on ul "1. uzdevums 2. uzdevums 3. uzdevums 4. uzdevums 5. uzdevums 6. uzdevums 7. uzde…" at bounding box center [302, 140] width 165 height 490
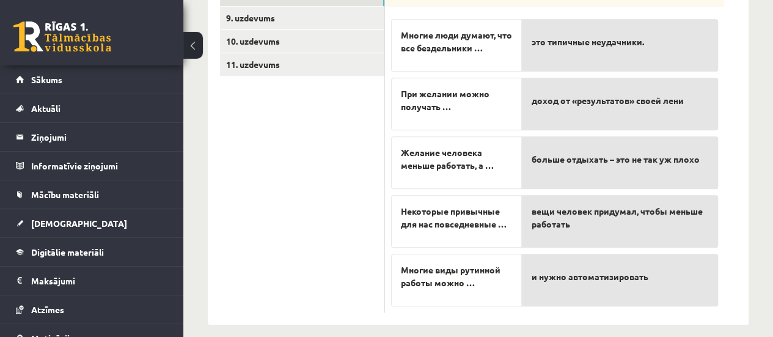
scroll to position [407, 0]
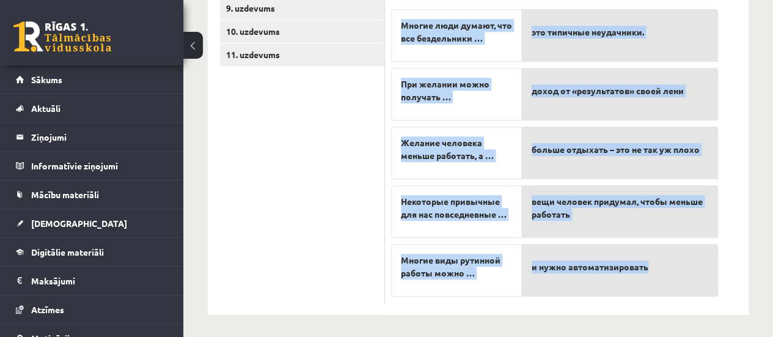
drag, startPoint x: 400, startPoint y: 144, endPoint x: 635, endPoint y: 279, distance: 270.9
click at [649, 283] on fieldset "Многие люди думают, что все бездельники … При желании можно получать … Желание …" at bounding box center [554, 149] width 327 height 293
copy fieldset "Многие люди думают, что все бездельники … При желании можно получать … Желание …"
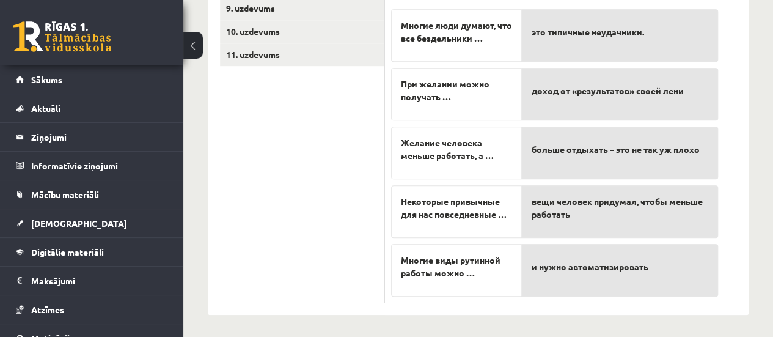
click at [351, 195] on ul "1. uzdevums 2. uzdevums 3. uzdevums 4. uzdevums 5. uzdevums 6. uzdevums 7. uzde…" at bounding box center [302, 57] width 165 height 490
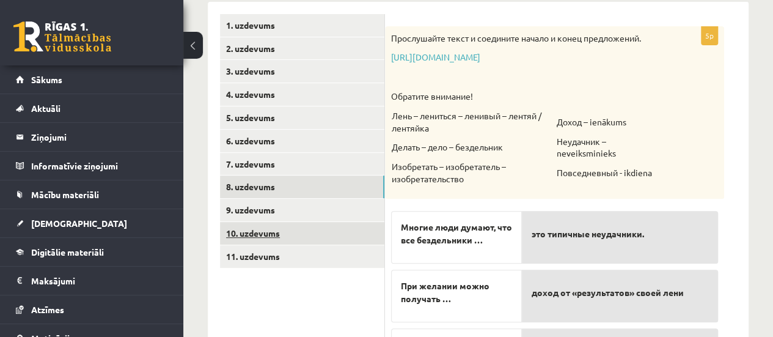
scroll to position [224, 0]
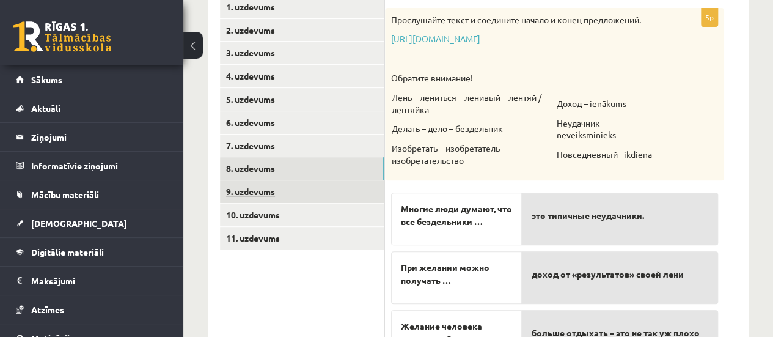
click at [235, 189] on link "9. uzdevums" at bounding box center [302, 191] width 164 height 23
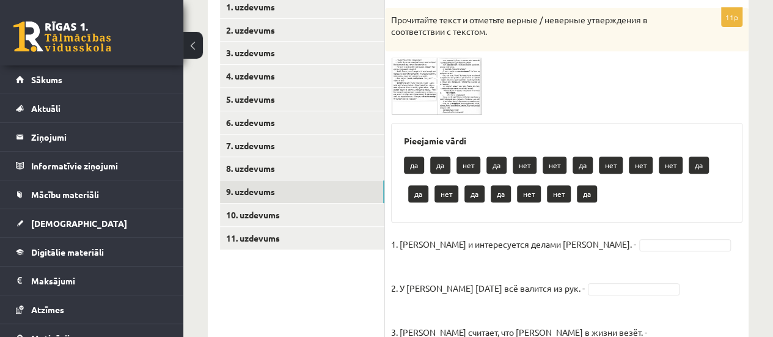
click at [418, 98] on img at bounding box center [437, 85] width 92 height 57
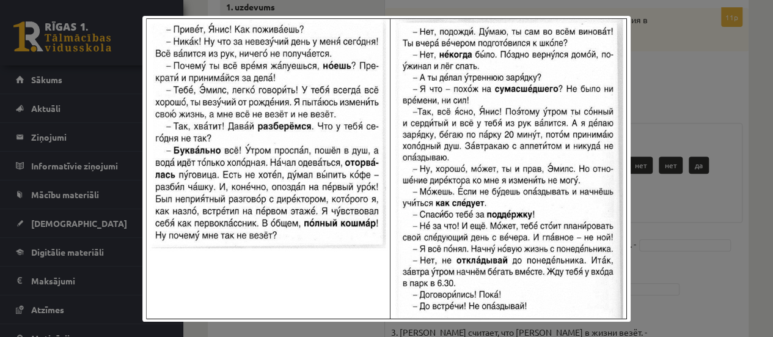
click at [662, 119] on div at bounding box center [386, 168] width 773 height 337
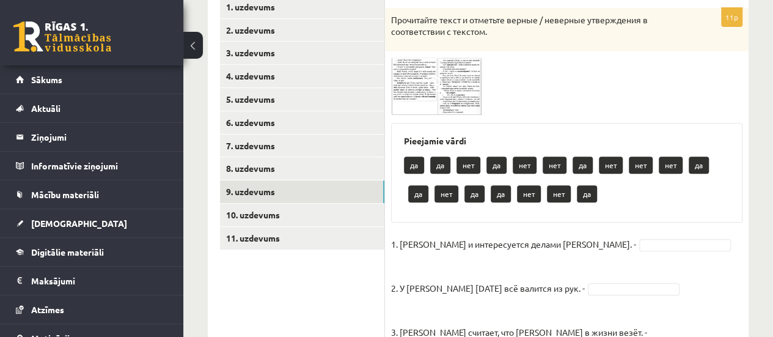
click at [420, 86] on img at bounding box center [437, 85] width 92 height 57
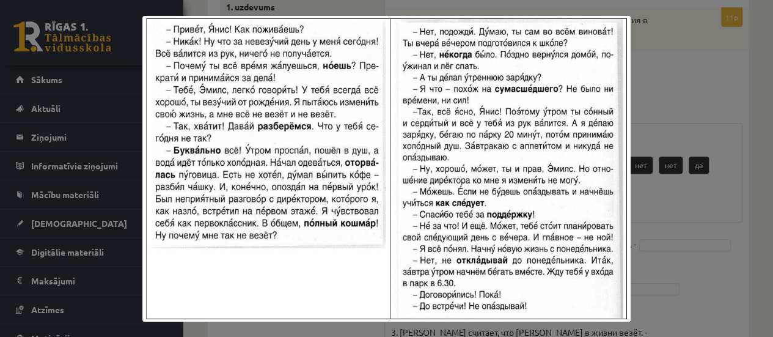
click at [673, 196] on div at bounding box center [386, 168] width 773 height 337
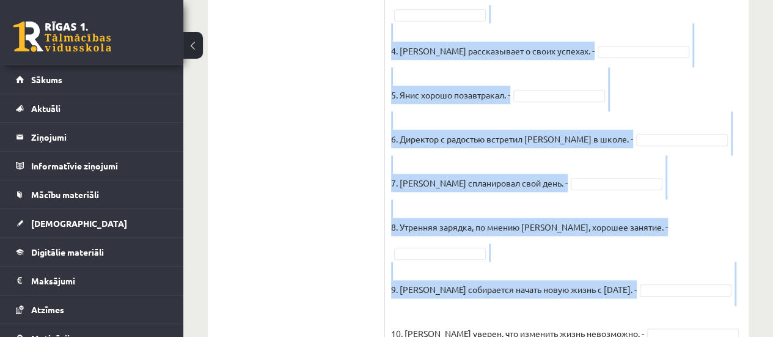
scroll to position [647, 0]
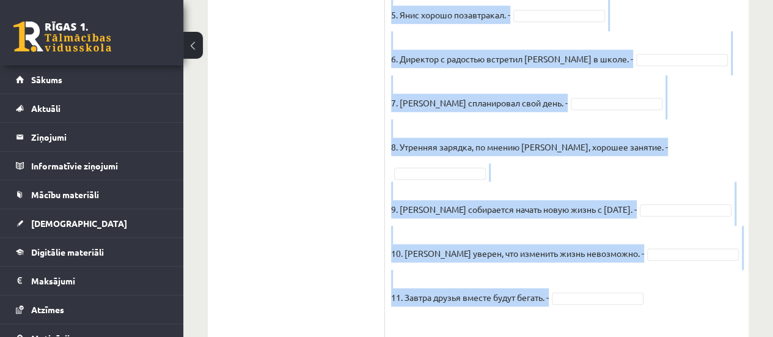
drag, startPoint x: 392, startPoint y: 14, endPoint x: 601, endPoint y: 260, distance: 322.9
copy div "Прочитайте текст и отметьте верные / неверные утверждения в соответствии с текс…"
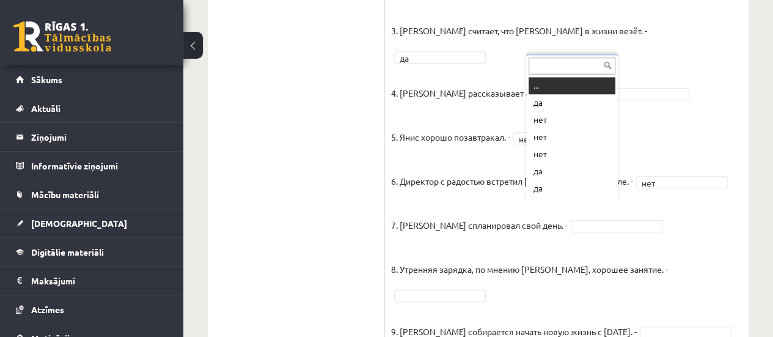
scroll to position [15, 0]
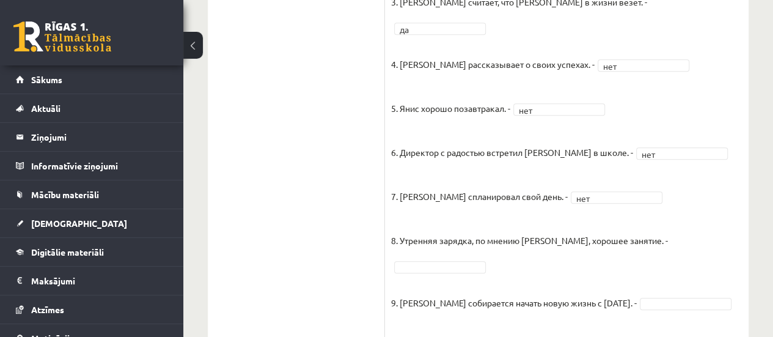
click at [646, 212] on fieldset "1. Эмилс и интересуется делами Яниса. - да ** 2. У Яниса сегодня всё валится из…" at bounding box center [566, 165] width 351 height 521
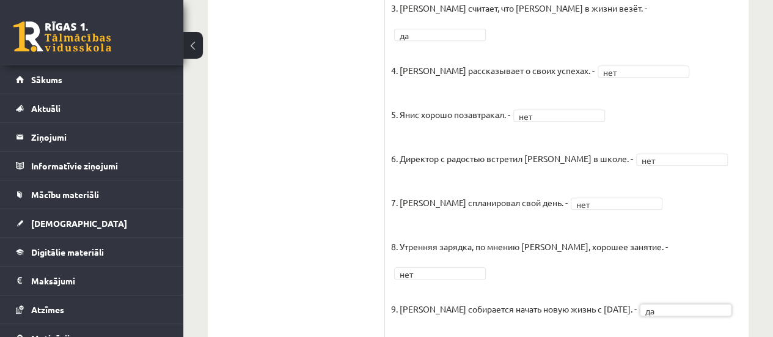
scroll to position [374, 0]
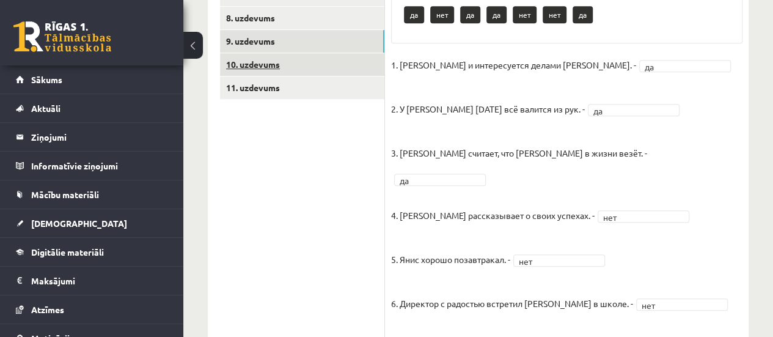
click at [280, 60] on link "10. uzdevums" at bounding box center [302, 64] width 164 height 23
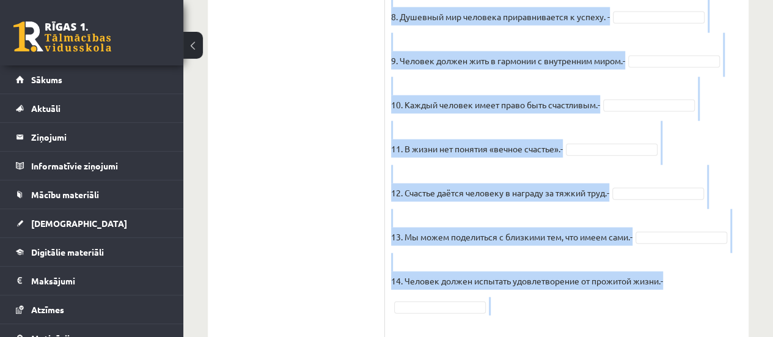
scroll to position [1394, 0]
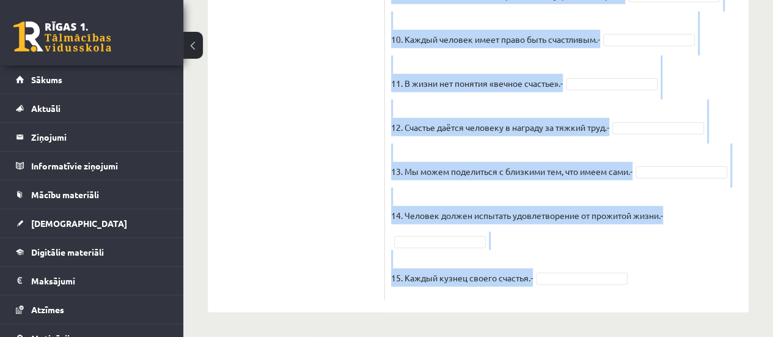
drag, startPoint x: 389, startPoint y: 169, endPoint x: 627, endPoint y: 299, distance: 271.5
copy div "Прочитайте текст и отметьте верные / неверные утверждения в соответствии с текс…"
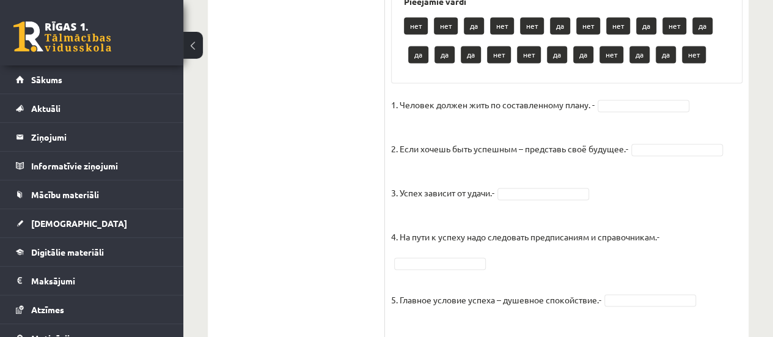
scroll to position [783, 0]
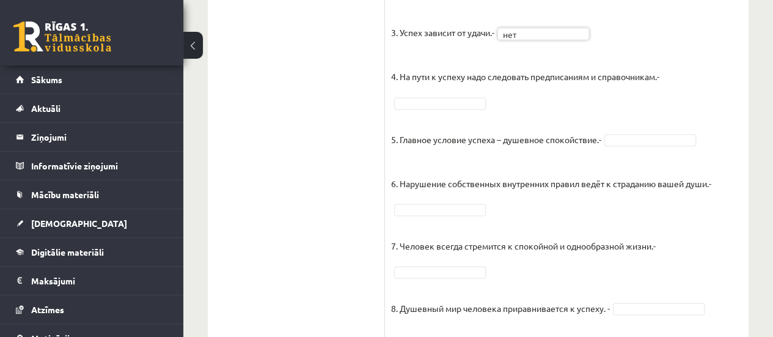
scroll to position [1089, 0]
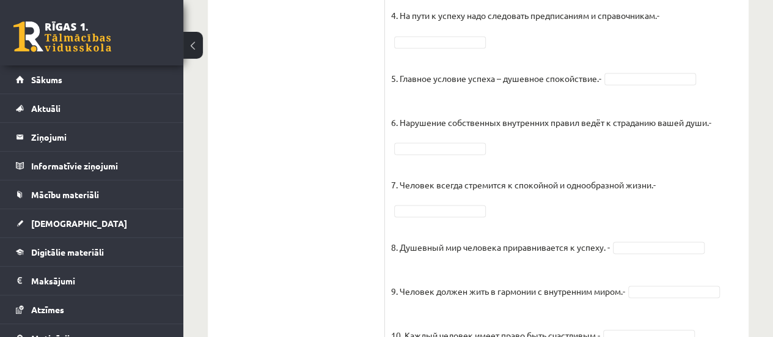
click at [645, 102] on fieldset "1. Человек должен жить по составленному плану. - нет *** 2. Если хочешь быть ус…" at bounding box center [566, 231] width 351 height 715
click at [614, 97] on fieldset "1. Человек должен жить по составленному плану. - нет *** 2. Если хочешь быть ус…" at bounding box center [566, 231] width 351 height 715
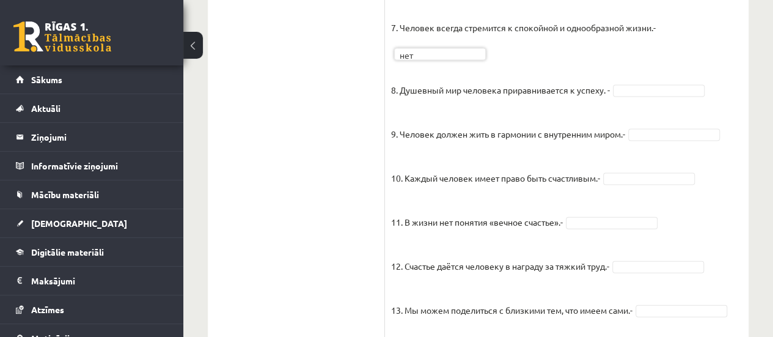
scroll to position [1272, 0]
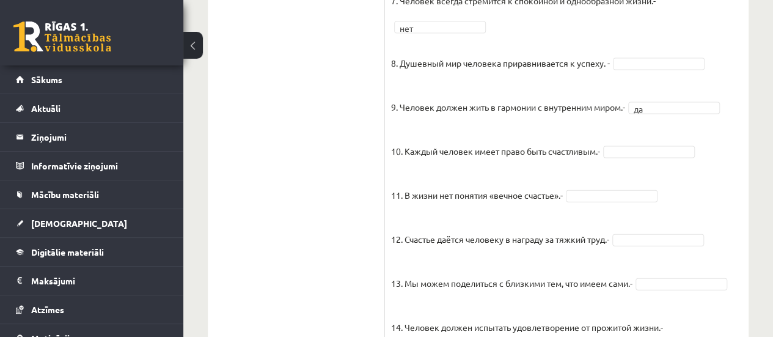
click at [644, 65] on fieldset "1. Человек должен жить по составленному плану. - нет *** 2. Если хочешь быть ус…" at bounding box center [566, 48] width 351 height 715
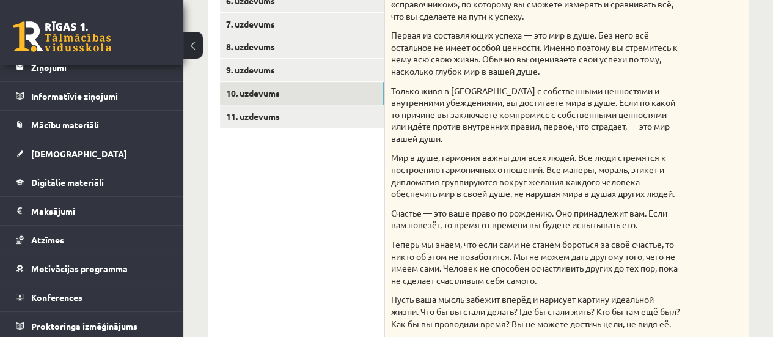
scroll to position [327, 0]
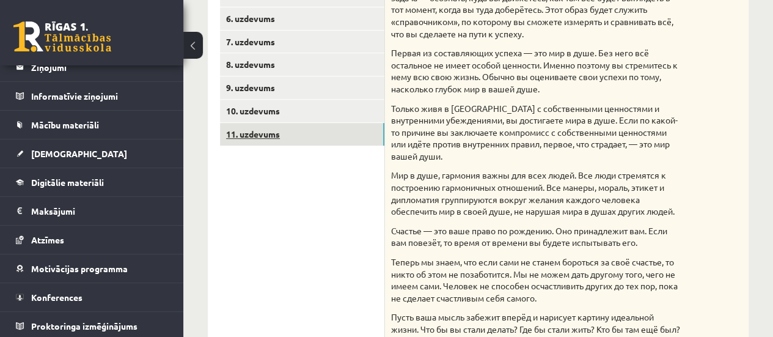
click at [241, 141] on link "11. uzdevums" at bounding box center [302, 134] width 164 height 23
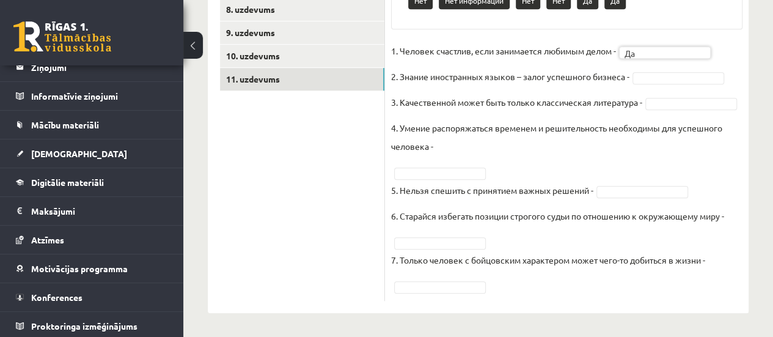
scroll to position [401, 0]
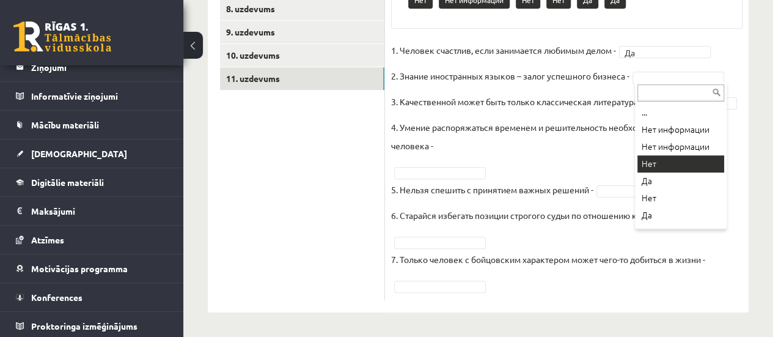
drag, startPoint x: 642, startPoint y: 107, endPoint x: 656, endPoint y: 140, distance: 35.9
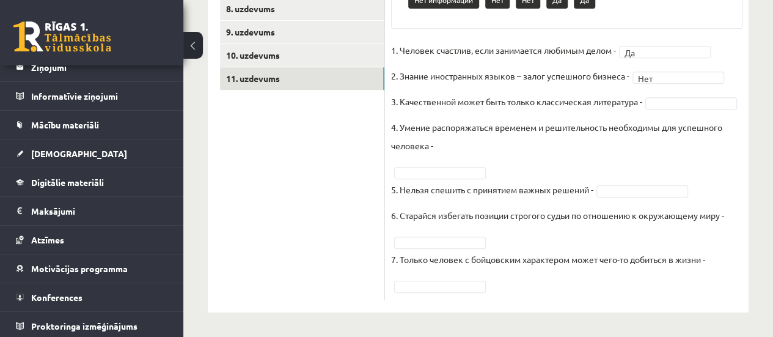
click at [656, 140] on p "4. Умение распоряжаться временем и решительность необходимы для успешного челов…" at bounding box center [566, 136] width 351 height 37
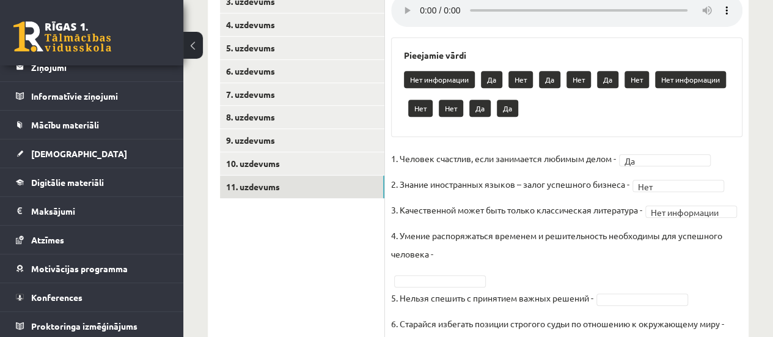
scroll to position [279, 0]
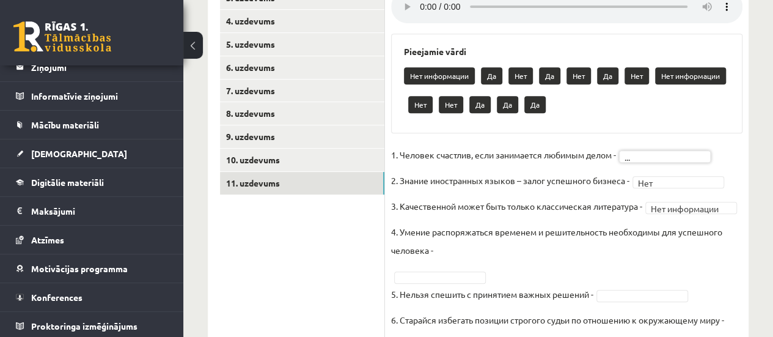
click at [651, 172] on fieldset "**********" at bounding box center [566, 271] width 351 height 253
click at [651, 175] on fieldset "**********" at bounding box center [566, 271] width 351 height 253
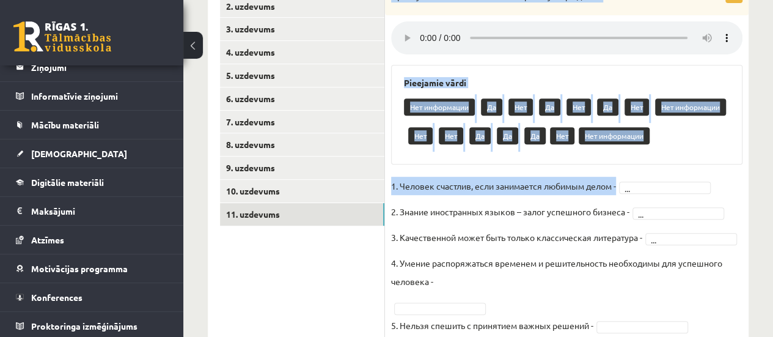
scroll to position [401, 0]
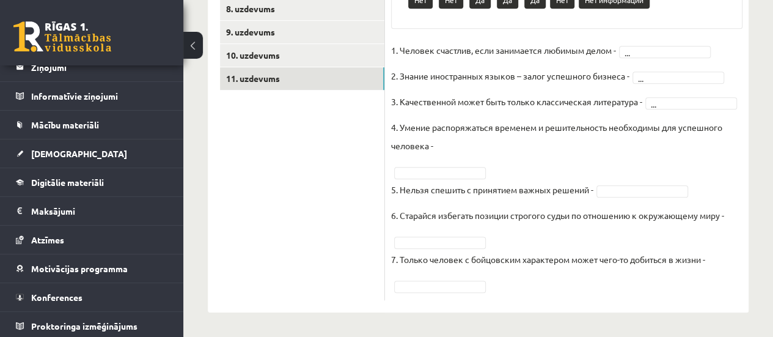
drag, startPoint x: 511, startPoint y: 223, endPoint x: 546, endPoint y: 318, distance: 101.5
click at [546, 318] on div "Krievu valoda JK 11.b3 klase 1. ieskaite , Viktorija Titova (11.b3 JK) Parādīt …" at bounding box center [478, 0] width 590 height 673
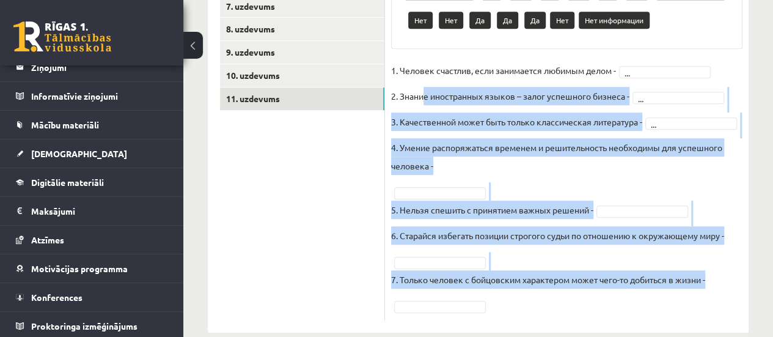
scroll to position [156, 0]
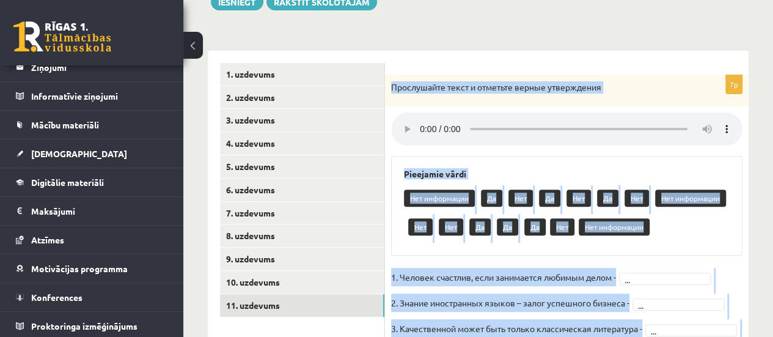
drag, startPoint x: 543, startPoint y: 295, endPoint x: 389, endPoint y: 96, distance: 251.8
click at [389, 96] on div "7p Прослушайте текст и отметьте верные утверждения Pieejamie vārdi Нет информац…" at bounding box center [567, 301] width 364 height 452
copy div "Прослушайте текст и отметьте верные утверждения Pieejamie vārdi Нет информации …"
drag, startPoint x: 469, startPoint y: 45, endPoint x: 460, endPoint y: 49, distance: 10.4
click at [469, 45] on div "**********" at bounding box center [478, 288] width 541 height 500
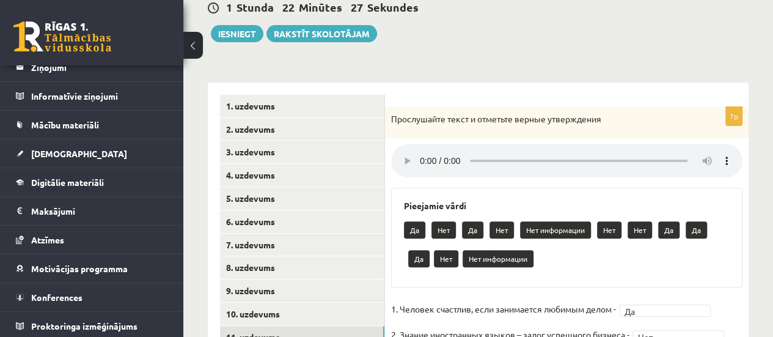
scroll to position [95, 0]
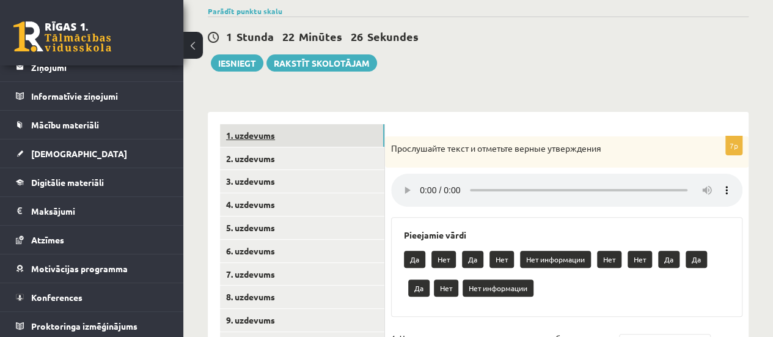
click at [363, 145] on link "1. uzdevums" at bounding box center [302, 135] width 164 height 23
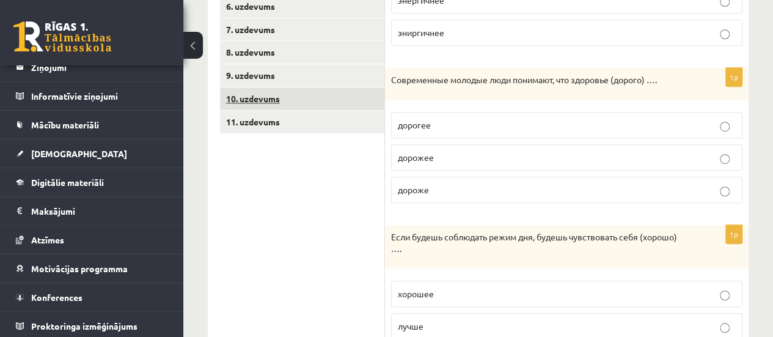
scroll to position [218, 0]
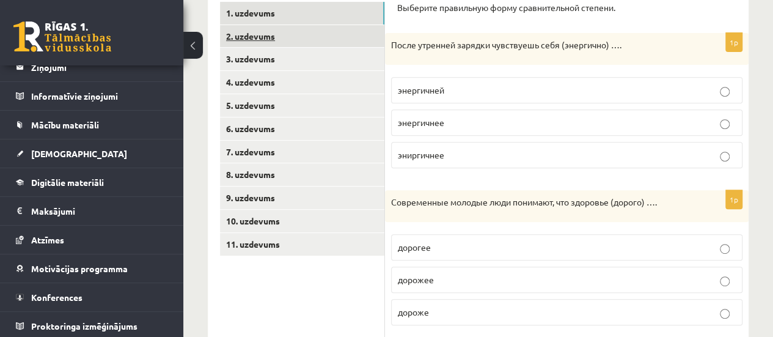
click at [303, 35] on link "2. uzdevums" at bounding box center [302, 36] width 164 height 23
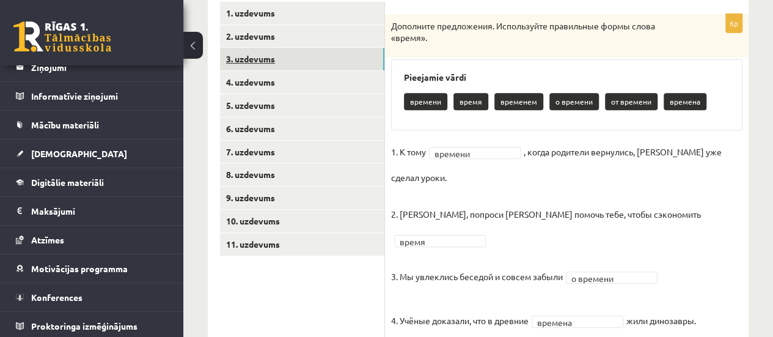
click at [298, 52] on link "3. uzdevums" at bounding box center [302, 59] width 164 height 23
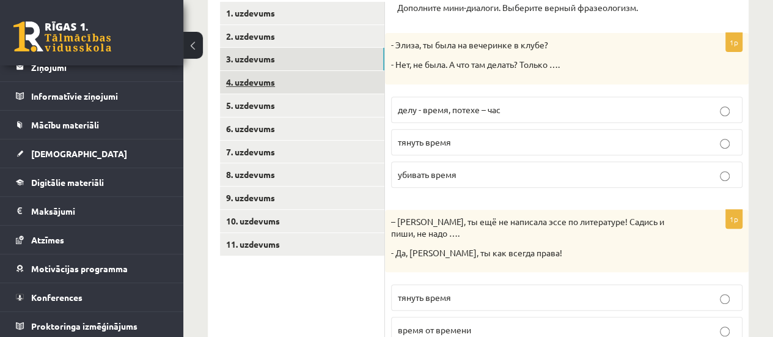
click at [297, 73] on link "4. uzdevums" at bounding box center [302, 82] width 164 height 23
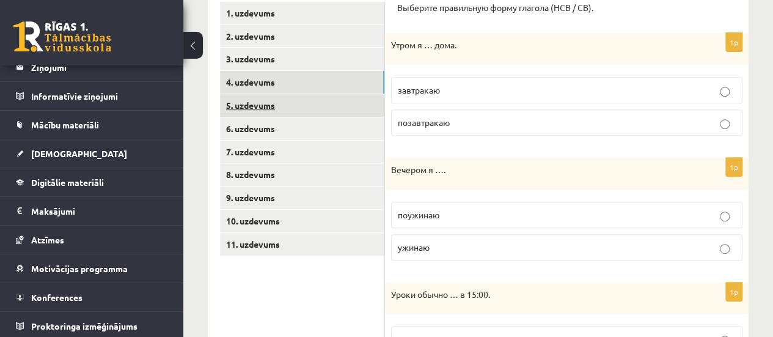
click at [293, 103] on link "5. uzdevums" at bounding box center [302, 105] width 164 height 23
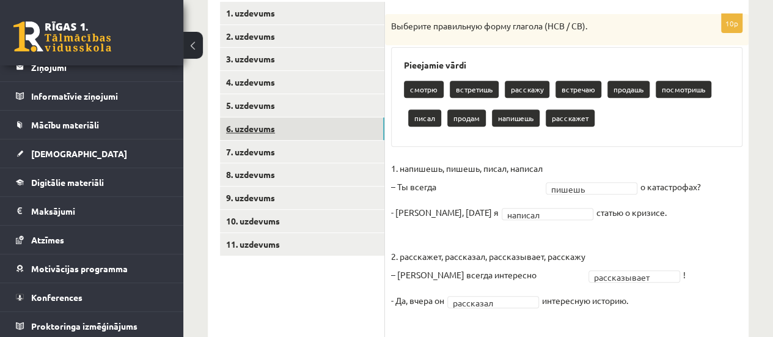
click at [289, 126] on link "6. uzdevums" at bounding box center [302, 128] width 164 height 23
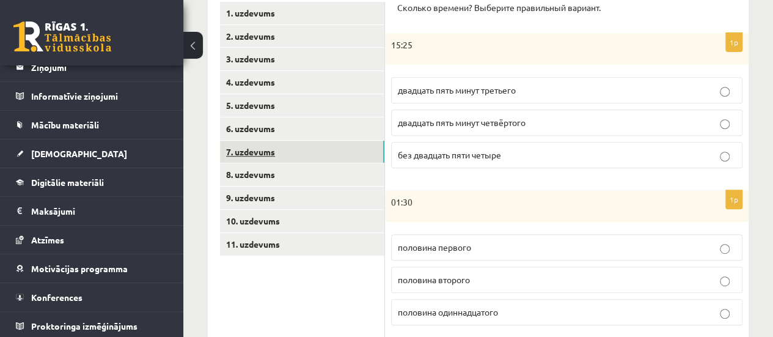
click at [286, 141] on link "7. uzdevums" at bounding box center [302, 152] width 164 height 23
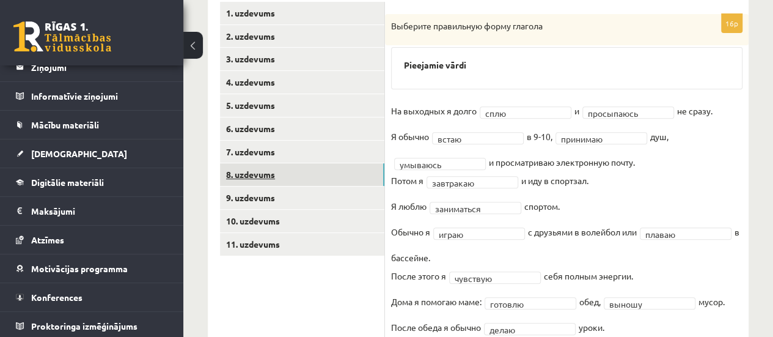
click at [282, 170] on link "8. uzdevums" at bounding box center [302, 174] width 164 height 23
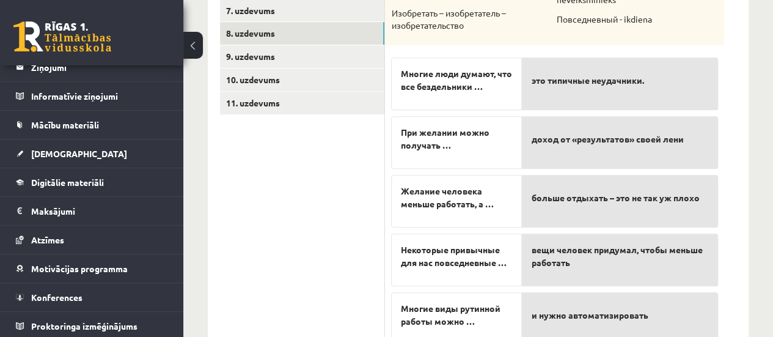
scroll to position [340, 0]
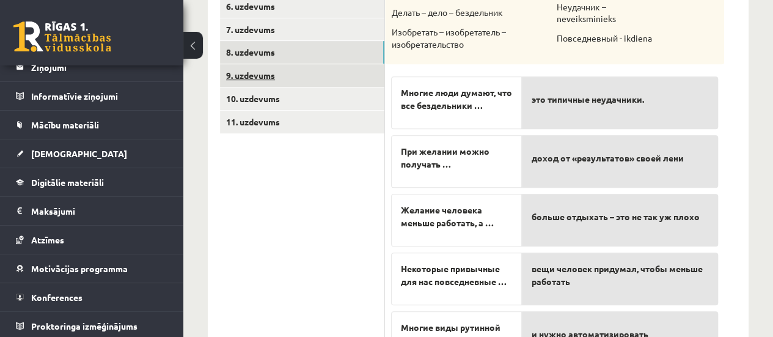
click at [270, 70] on link "9. uzdevums" at bounding box center [302, 75] width 164 height 23
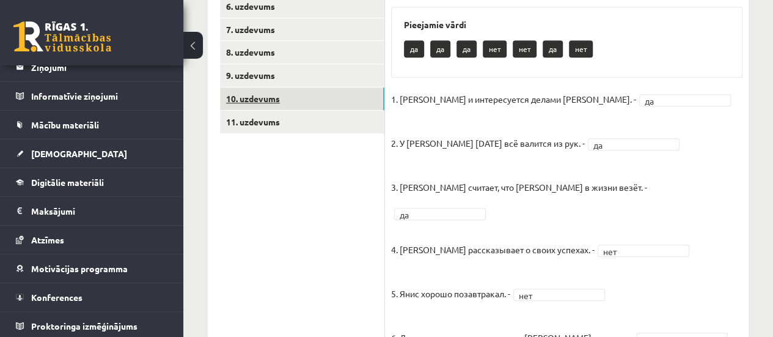
click at [266, 98] on link "10. uzdevums" at bounding box center [302, 98] width 164 height 23
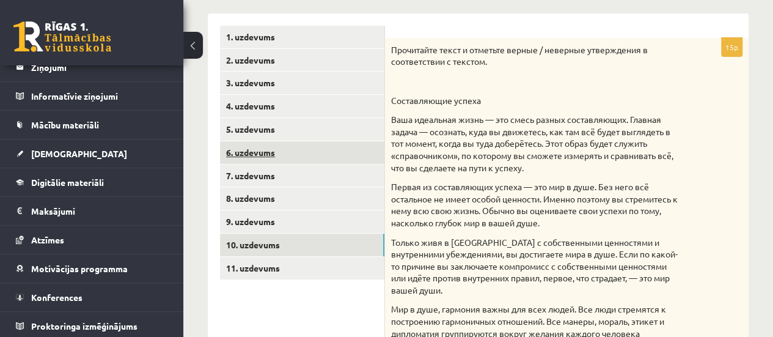
scroll to position [205, 0]
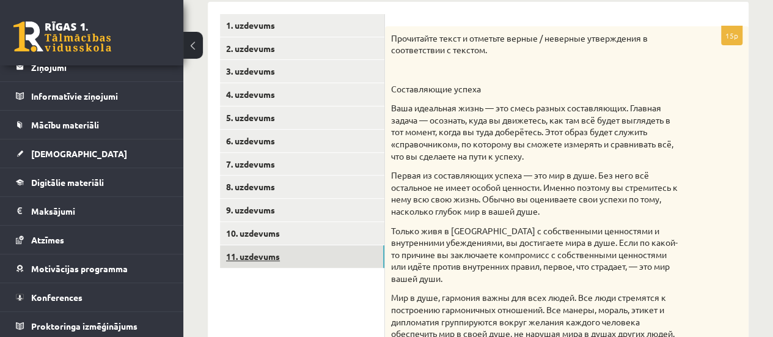
click at [265, 254] on link "11. uzdevums" at bounding box center [302, 256] width 164 height 23
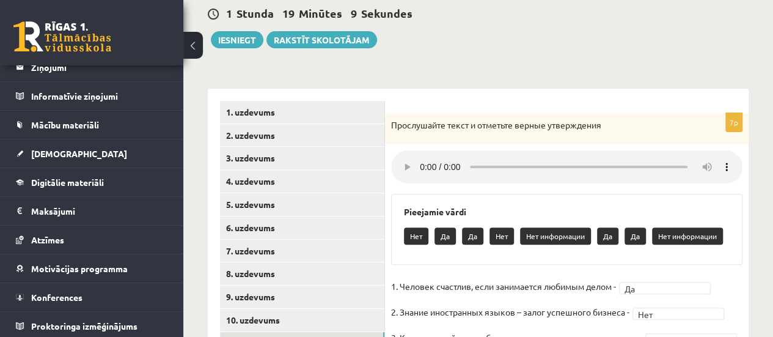
scroll to position [67, 0]
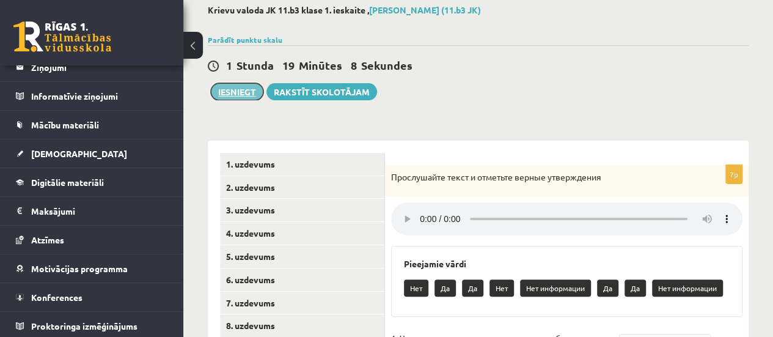
click at [255, 86] on button "Iesniegt" at bounding box center [237, 91] width 53 height 17
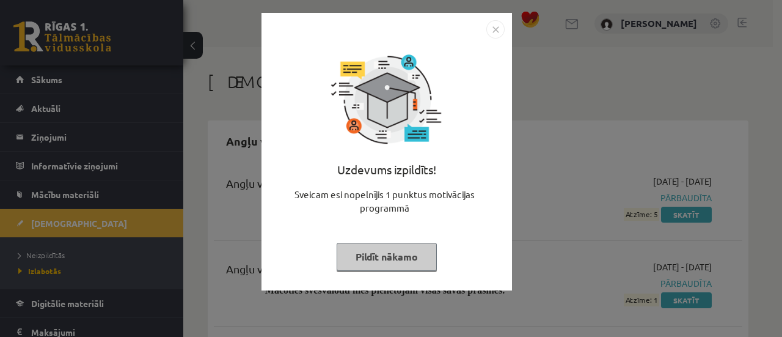
click at [419, 252] on button "Pildīt nākamo" at bounding box center [387, 257] width 100 height 28
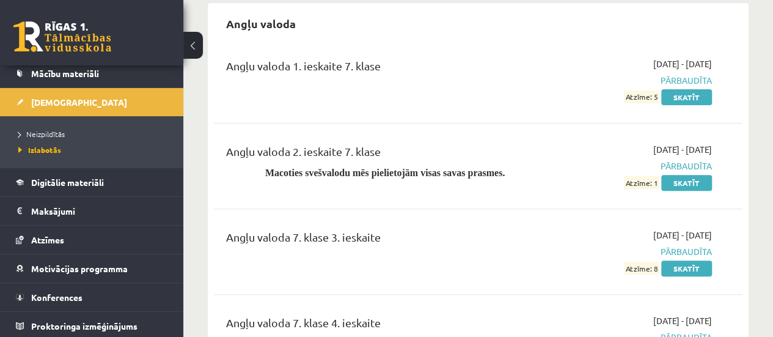
scroll to position [183, 0]
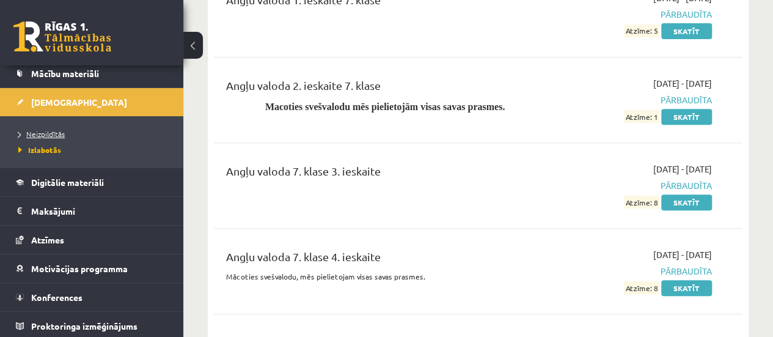
click at [40, 134] on span "Neizpildītās" at bounding box center [41, 134] width 46 height 10
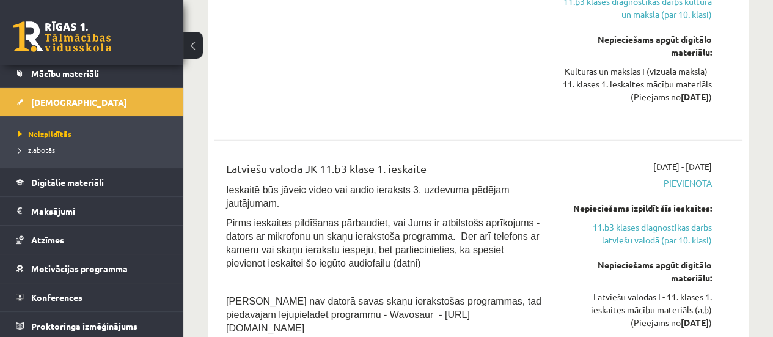
scroll to position [1466, 0]
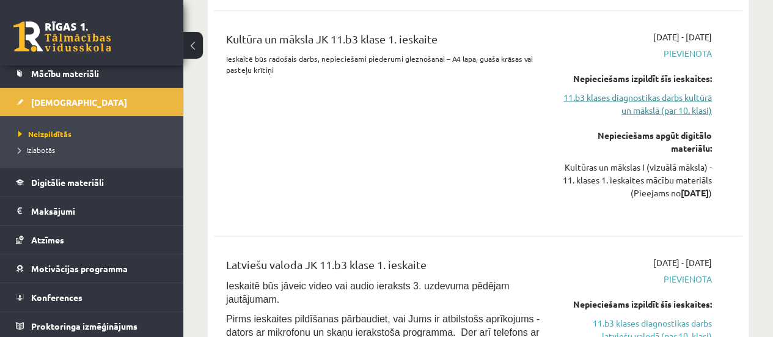
click at [637, 91] on link "11.b3 klases diagnostikas darbs kultūrā un mākslā (par 10. klasi)" at bounding box center [637, 104] width 150 height 26
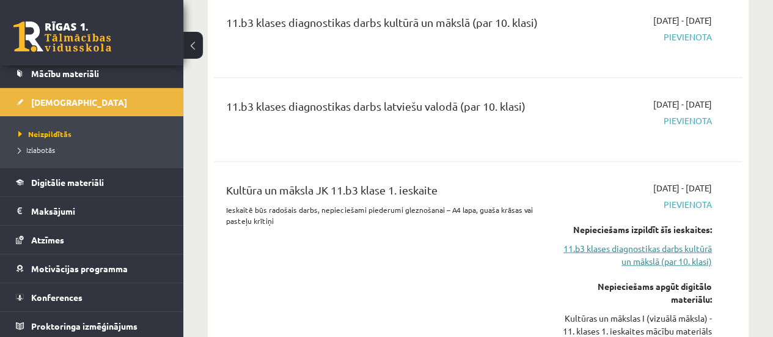
click at [618, 250] on link "11.b3 klases diagnostikas darbs kultūrā un mākslā (par 10. klasi)" at bounding box center [637, 255] width 150 height 26
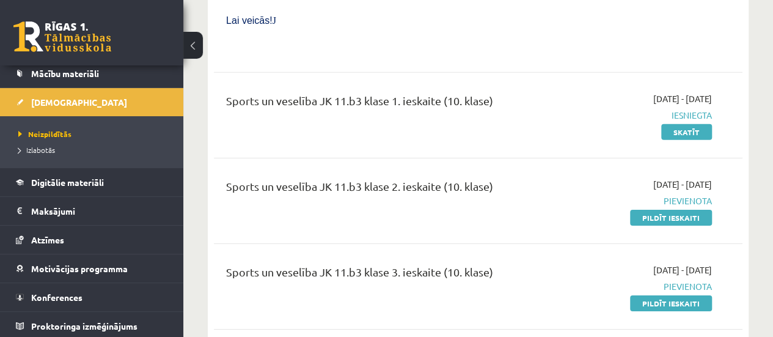
scroll to position [4187, 0]
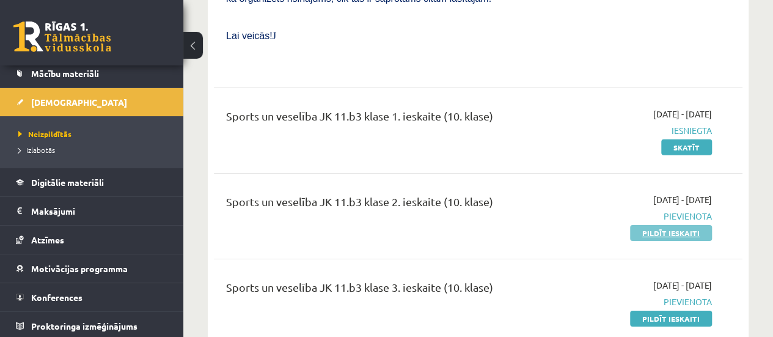
click at [664, 225] on link "Pildīt ieskaiti" at bounding box center [671, 233] width 82 height 16
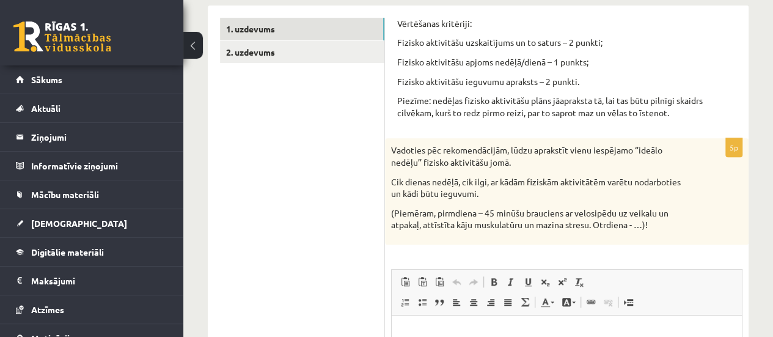
scroll to position [183, 0]
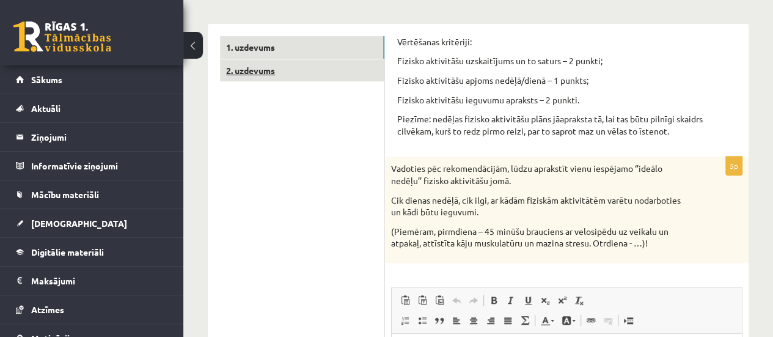
click at [365, 69] on link "2. uzdevums" at bounding box center [302, 70] width 164 height 23
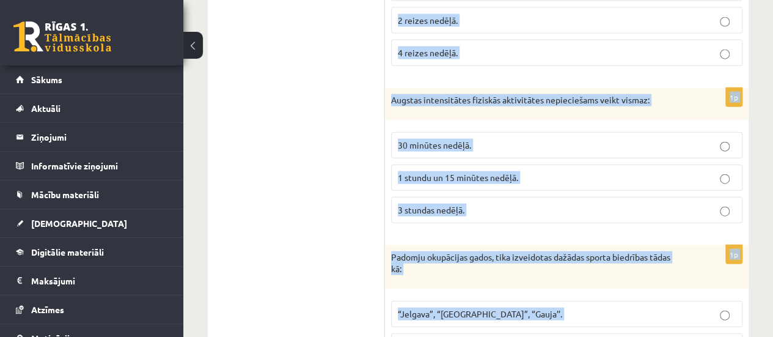
scroll to position [1487, 0]
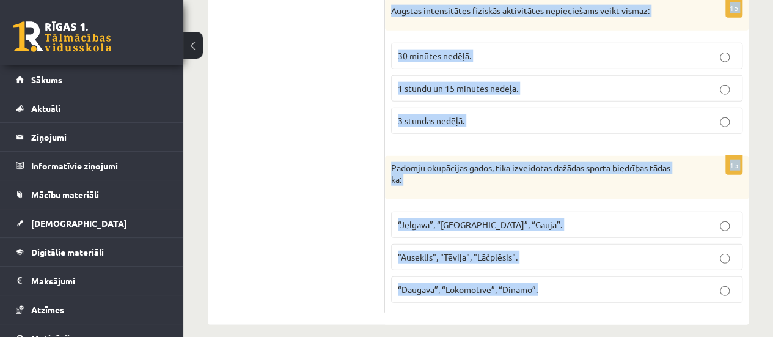
drag, startPoint x: 390, startPoint y: 55, endPoint x: 655, endPoint y: 315, distance: 370.7
copy form "Loremip dolorsita con adipisc elitsedd eiusmo: 38 tempori utlab. 8 etdolor magn…"
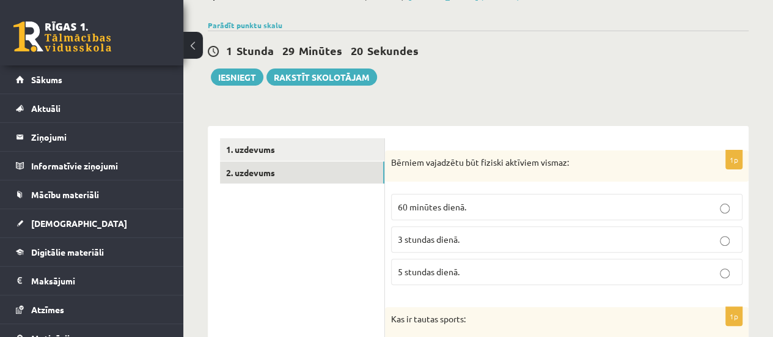
click at [445, 202] on span "60 minūtes dienā." at bounding box center [432, 206] width 68 height 11
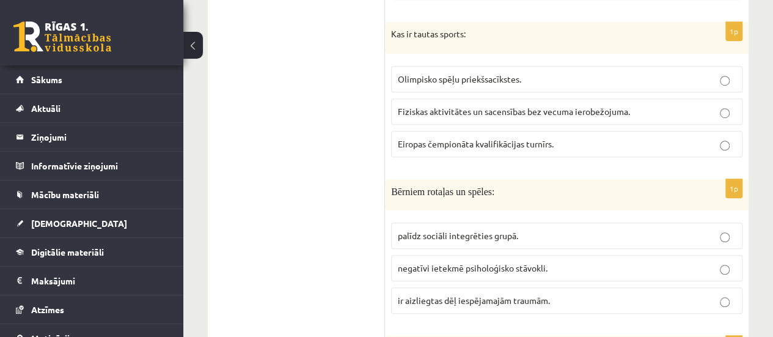
scroll to position [387, 0]
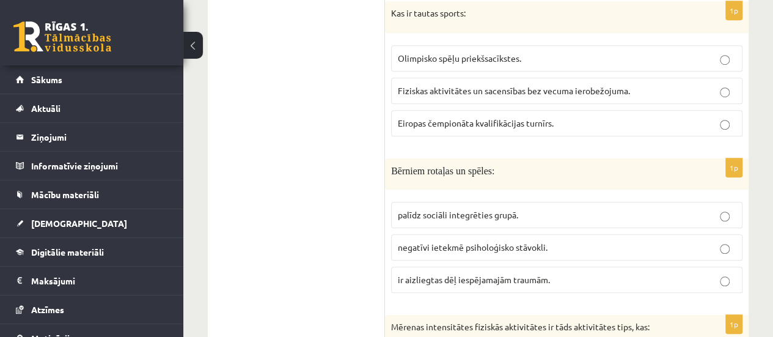
click at [404, 85] on span "Fiziskas aktivitātes un sacensības bez vecuma ierobežojuma." at bounding box center [514, 90] width 232 height 11
click at [439, 211] on span "palīdz sociāli integrēties grupā." at bounding box center [458, 214] width 120 height 11
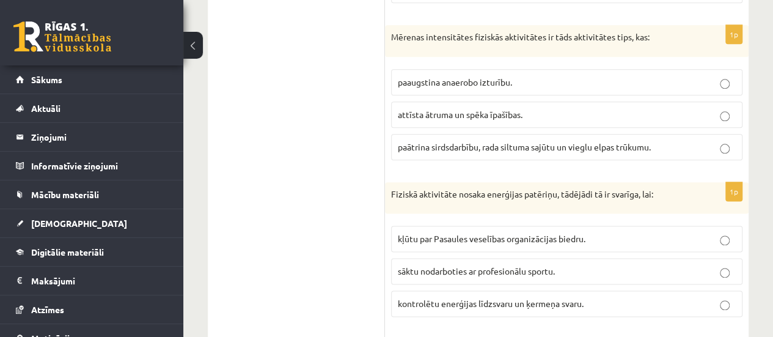
scroll to position [692, 0]
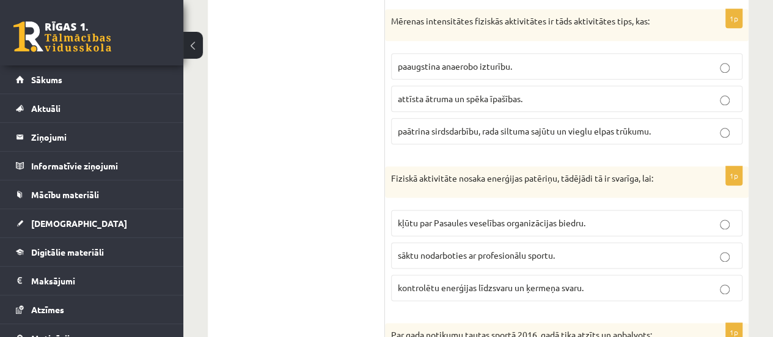
click at [460, 125] on span "paātrina sirdsdarbību, rada siltuma sajūtu un vieglu elpas trūkumu." at bounding box center [524, 130] width 253 height 11
click at [430, 285] on span "kontrolētu enerģijas līdzsvaru un ķermeņa svaru." at bounding box center [491, 287] width 186 height 11
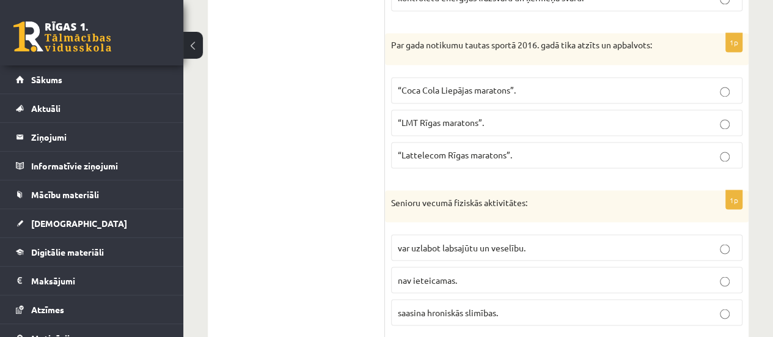
scroll to position [998, 0]
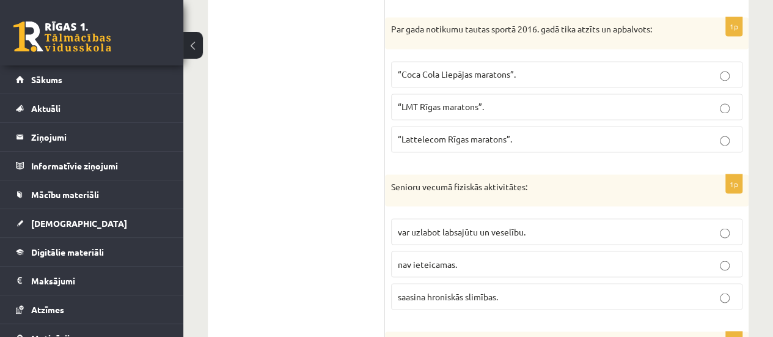
click at [463, 133] on span "“Lattelecom Rīgas maratons”." at bounding box center [455, 138] width 114 height 11
click at [431, 226] on span "var uzlabot labsajūtu un veselību." at bounding box center [462, 230] width 128 height 11
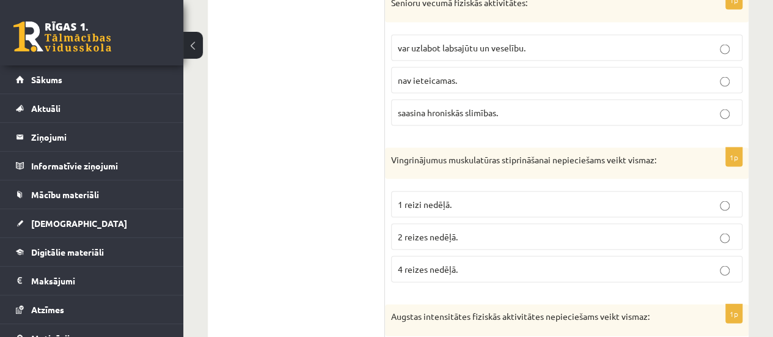
scroll to position [1303, 0]
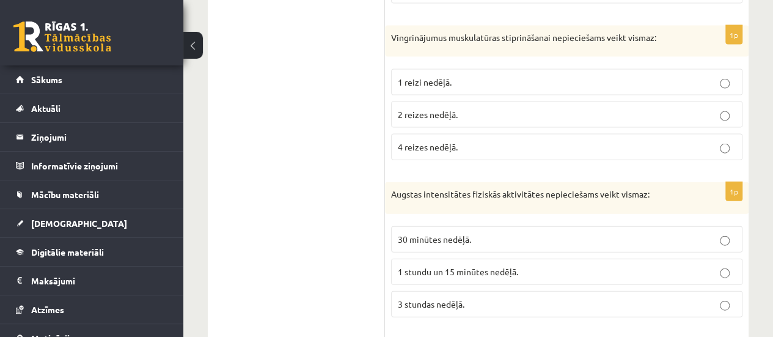
click at [399, 109] on span "2 reizes nedēļā." at bounding box center [428, 114] width 60 height 11
click at [436, 266] on p "1 stundu un 15 minūtes nedēļā." at bounding box center [567, 271] width 338 height 13
click at [474, 266] on span "1 stundu un 15 minūtes nedēļā." at bounding box center [458, 271] width 120 height 11
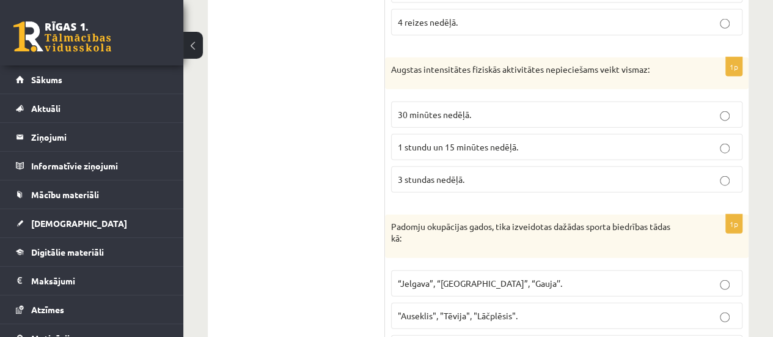
scroll to position [1487, 0]
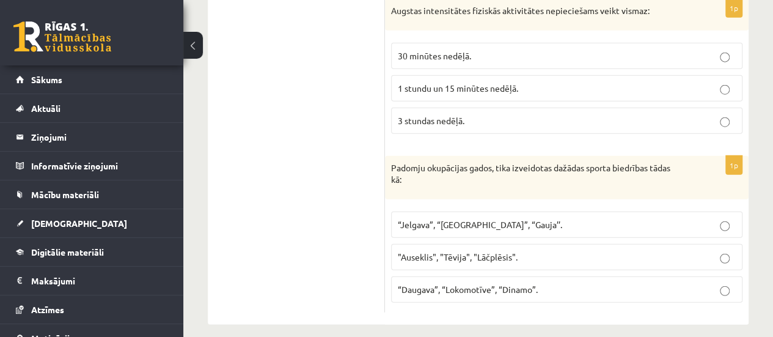
click at [424, 283] on p "“Daugava”, “Lokomotīve”, “Dinamo”." at bounding box center [567, 289] width 338 height 13
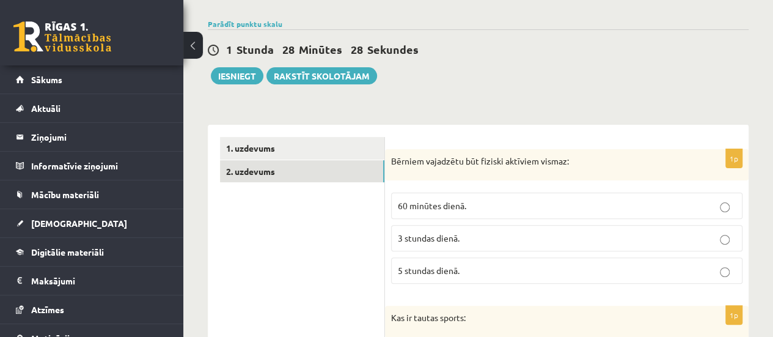
scroll to position [0, 0]
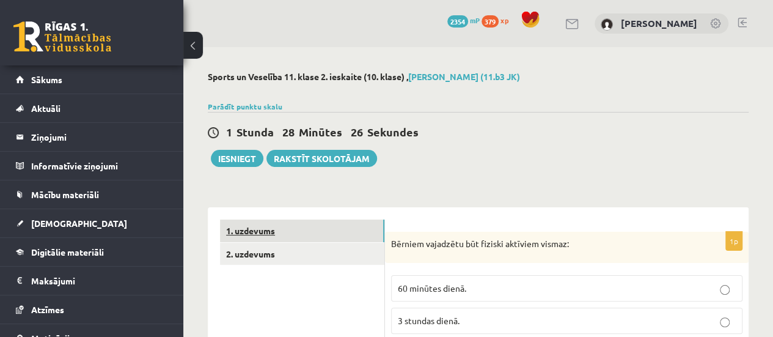
click at [307, 229] on link "1. uzdevums" at bounding box center [302, 230] width 164 height 23
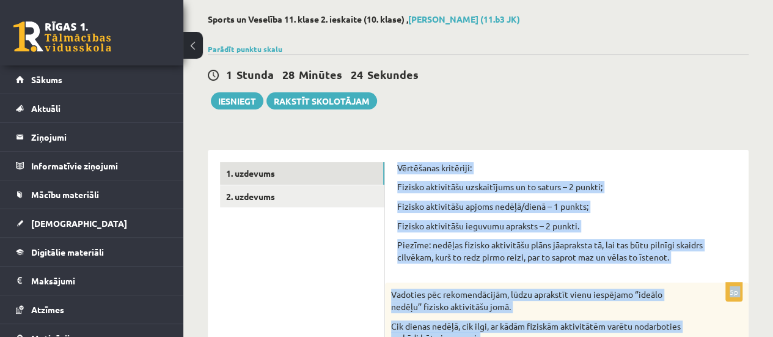
scroll to position [183, 0]
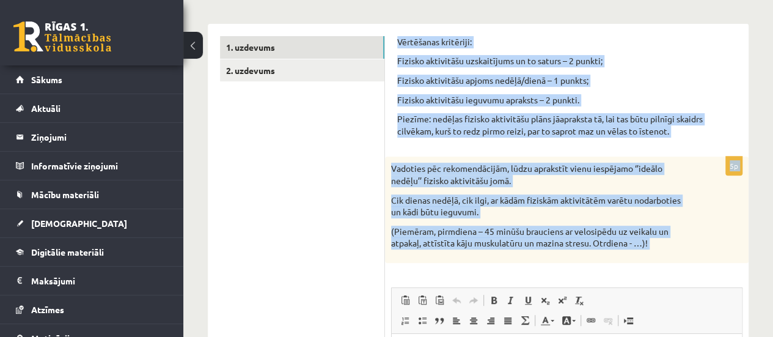
drag, startPoint x: 401, startPoint y: 218, endPoint x: 562, endPoint y: 283, distance: 173.8
click at [562, 283] on div "Vērtēšanas kritēriji: Fizisko aktivitāšu uzskaitījums un to saturs – 2 punkti; …" at bounding box center [567, 289] width 364 height 530
copy form "Vērtēšanas kritēriji: Fizisko aktivitāšu uzskaitījums un to saturs – 2 punkti; …"
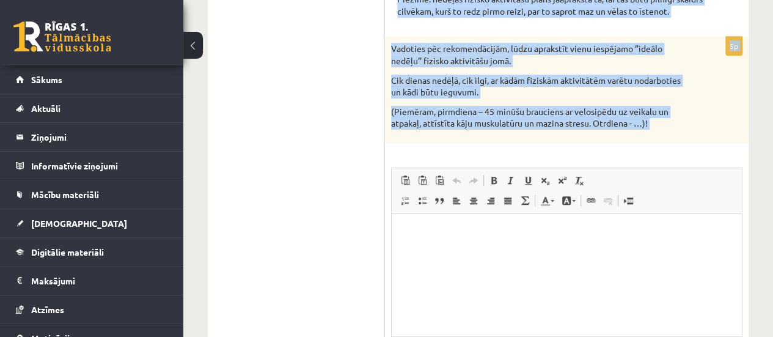
scroll to position [424, 0]
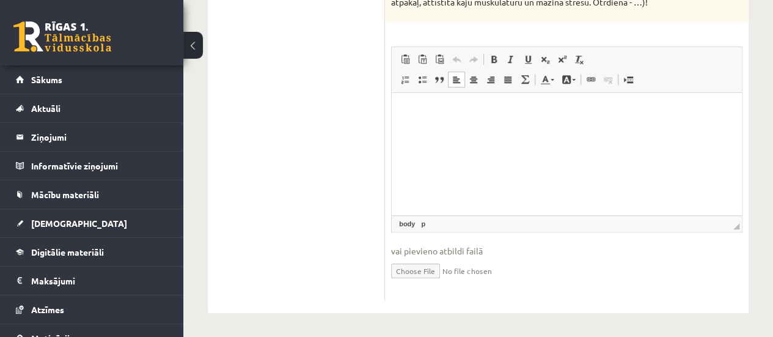
click at [480, 130] on html at bounding box center [567, 110] width 350 height 37
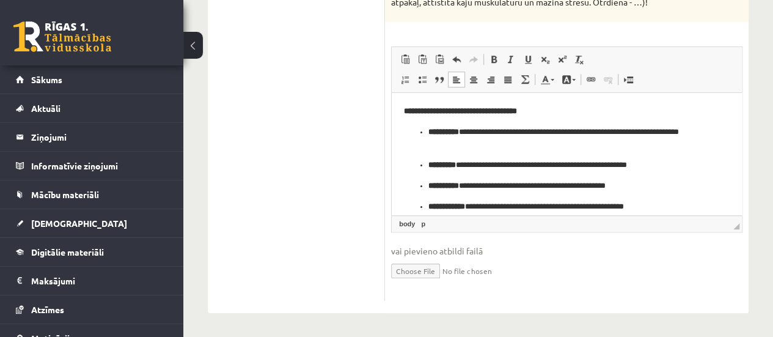
scroll to position [104, 0]
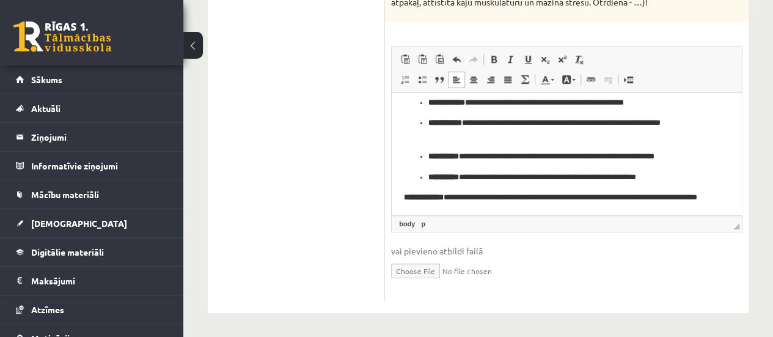
click at [511, 195] on p "**********" at bounding box center [562, 204] width 317 height 26
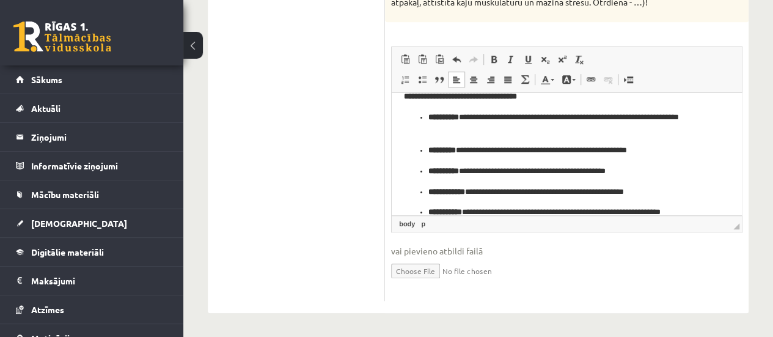
scroll to position [0, 0]
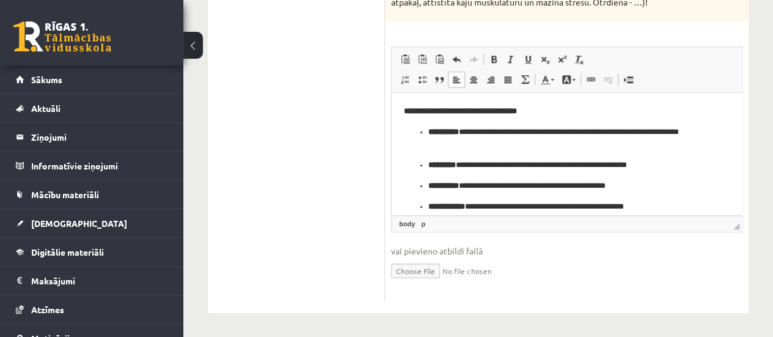
click at [400, 109] on html "**********" at bounding box center [567, 212] width 350 height 240
click at [523, 106] on strong "**********" at bounding box center [463, 110] width 119 height 8
click at [549, 109] on p "**********" at bounding box center [567, 110] width 326 height 13
click at [563, 108] on p "**********" at bounding box center [567, 110] width 326 height 13
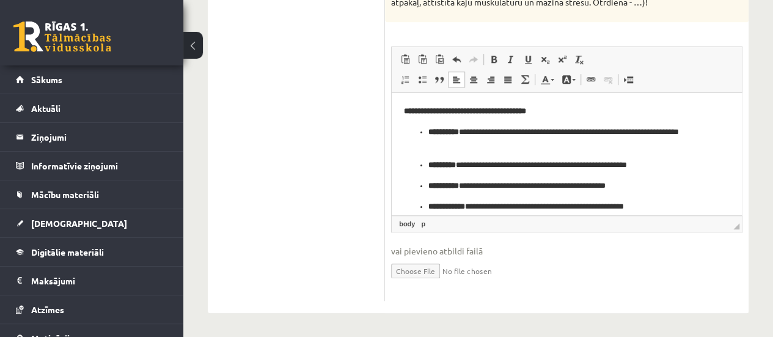
click at [558, 108] on p "**********" at bounding box center [567, 110] width 326 height 13
drag, startPoint x: 559, startPoint y: 108, endPoint x: 398, endPoint y: 91, distance: 162.2
click at [398, 92] on html "**********" at bounding box center [567, 212] width 350 height 240
click at [467, 84] on link "Centrēti" at bounding box center [473, 79] width 17 height 16
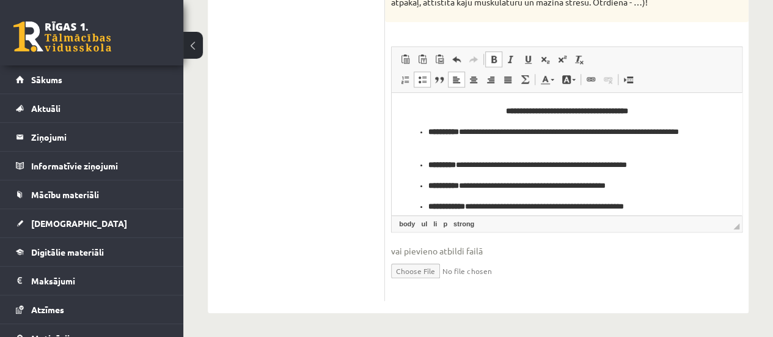
click at [399, 135] on html "**********" at bounding box center [567, 212] width 350 height 240
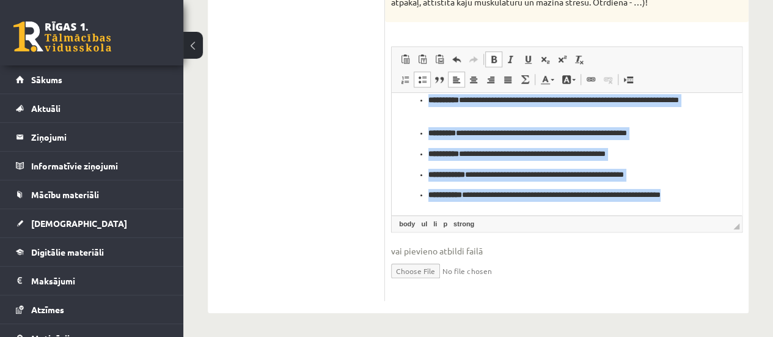
scroll to position [118, 0]
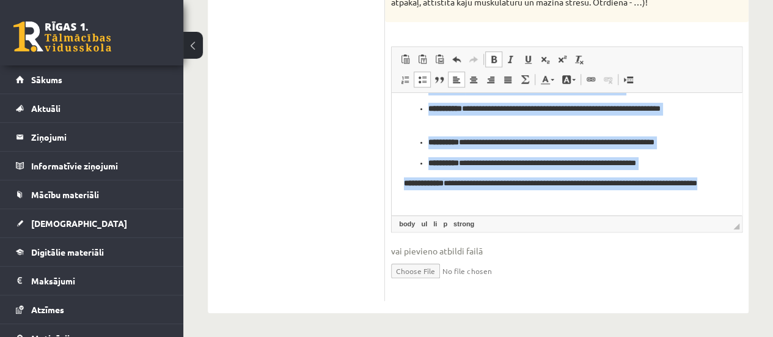
drag, startPoint x: 419, startPoint y: 125, endPoint x: 905, endPoint y: 309, distance: 519.8
click at [518, 214] on html "**********" at bounding box center [567, 94] width 350 height 240
click at [512, 212] on html "**********" at bounding box center [567, 94] width 350 height 240
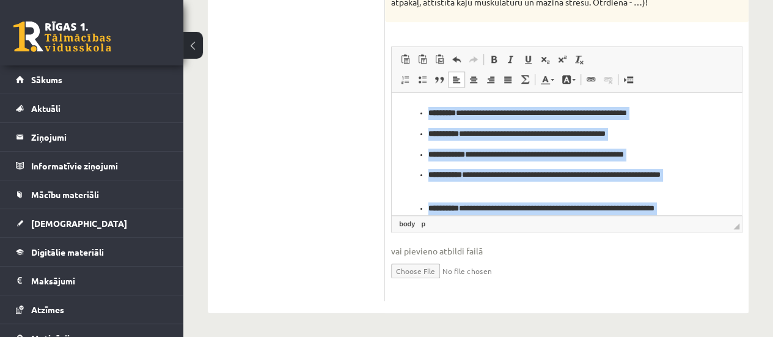
scroll to position [0, 0]
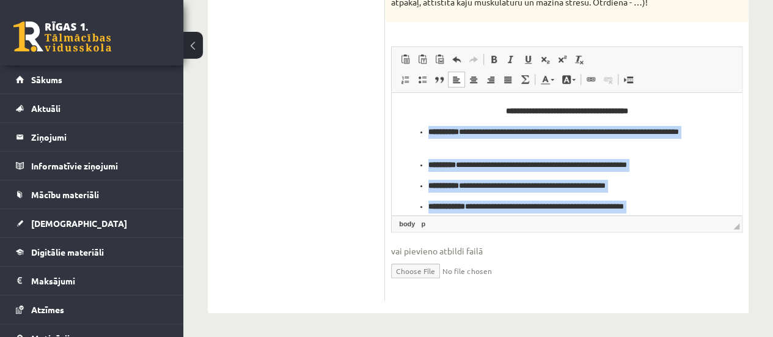
drag, startPoint x: 681, startPoint y: 180, endPoint x: 456, endPoint y: 123, distance: 231.3
click at [456, 123] on body "**********" at bounding box center [567, 212] width 326 height 216
click at [426, 78] on span at bounding box center [422, 80] width 10 height 10
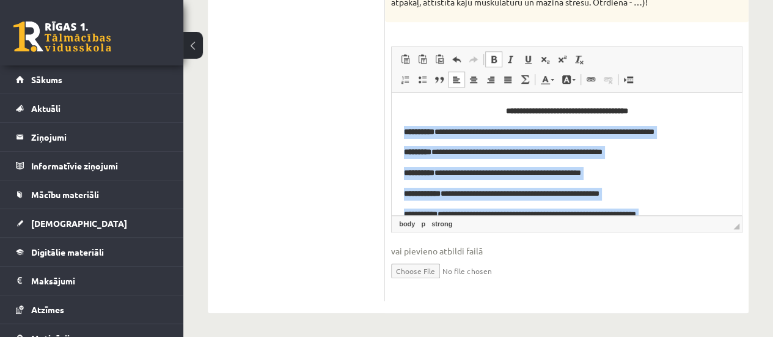
click at [454, 128] on p "**********" at bounding box center [562, 131] width 317 height 13
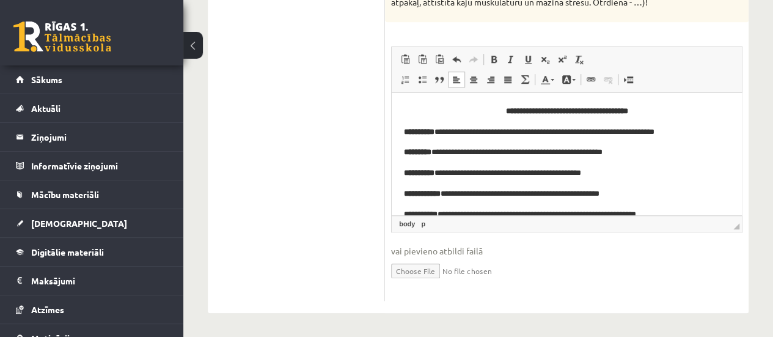
click at [449, 174] on p "**********" at bounding box center [562, 172] width 317 height 13
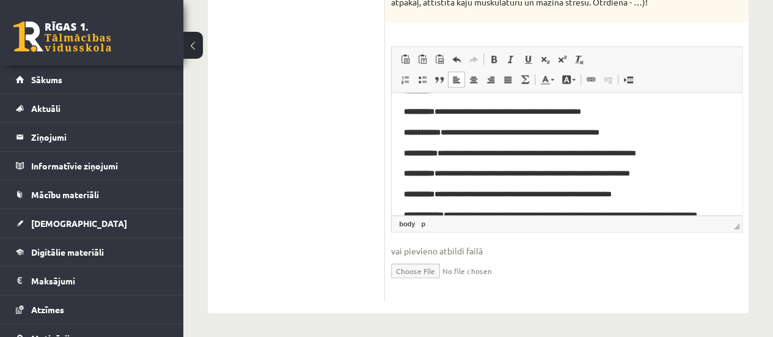
scroll to position [93, 0]
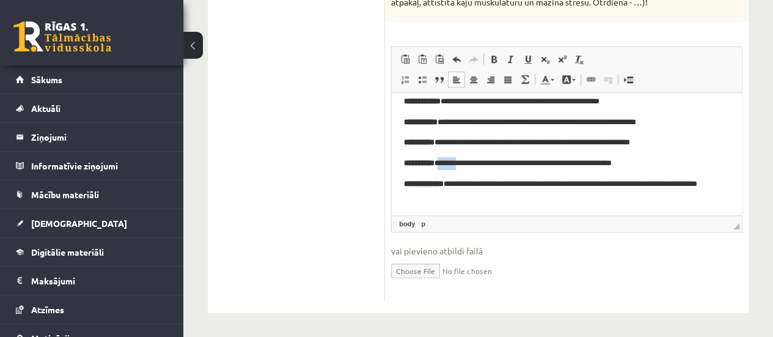
drag, startPoint x: 470, startPoint y: 163, endPoint x: 446, endPoint y: 161, distance: 23.9
click at [446, 161] on p "**********" at bounding box center [562, 162] width 317 height 13
click at [447, 162] on p "**********" at bounding box center [562, 162] width 317 height 13
click at [452, 161] on p "**********" at bounding box center [562, 162] width 317 height 13
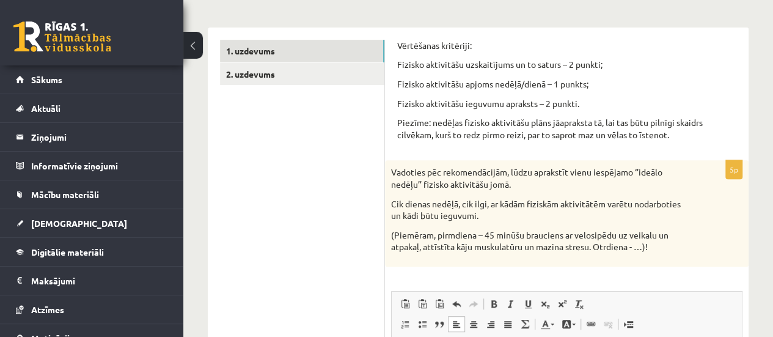
scroll to position [119, 0]
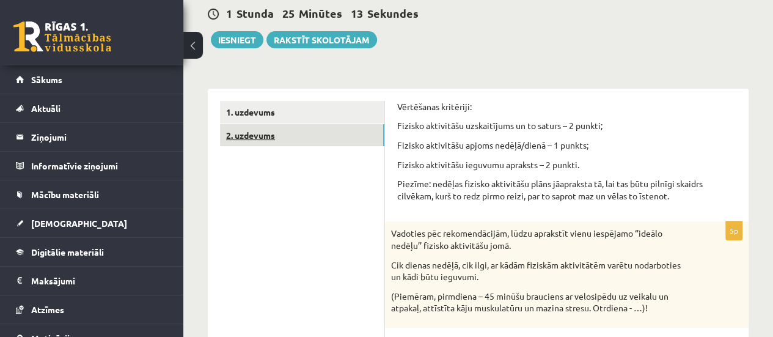
click at [356, 141] on link "2. uzdevums" at bounding box center [302, 135] width 164 height 23
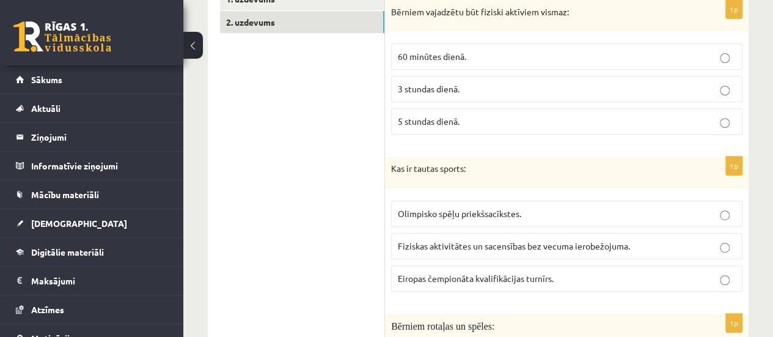
scroll to position [142, 0]
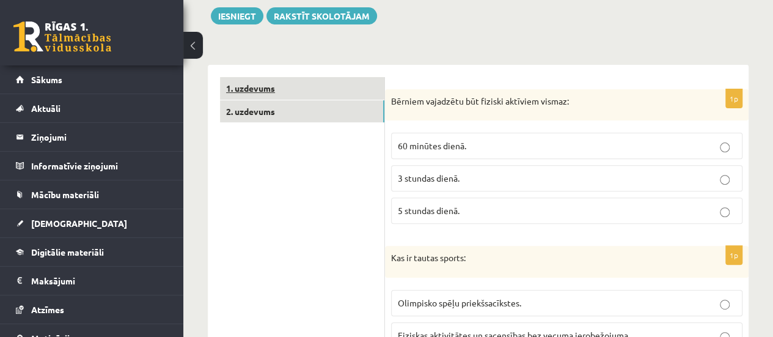
click at [280, 93] on link "1. uzdevums" at bounding box center [302, 88] width 164 height 23
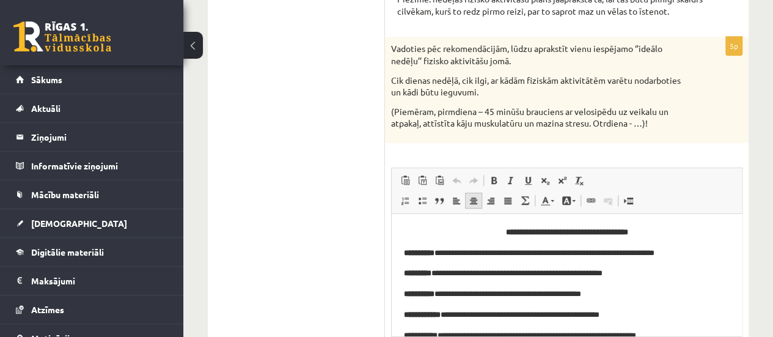
scroll to position [0, 0]
drag, startPoint x: 487, startPoint y: 235, endPoint x: 615, endPoint y: 215, distance: 129.2
click at [644, 233] on p "**********" at bounding box center [567, 232] width 326 height 13
click at [512, 178] on span at bounding box center [511, 180] width 10 height 10
click at [715, 231] on p "**********" at bounding box center [567, 232] width 326 height 13
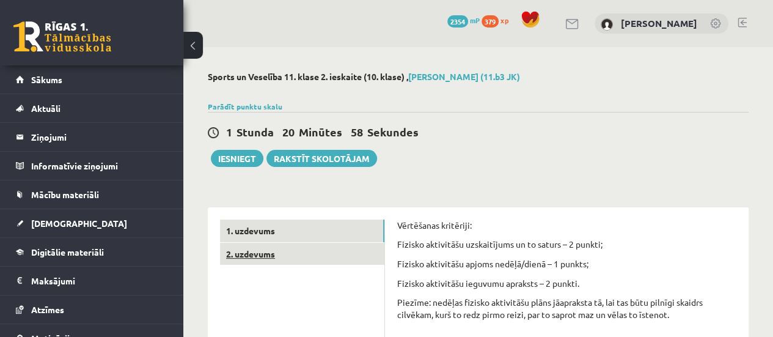
click at [277, 247] on link "2. uzdevums" at bounding box center [302, 254] width 164 height 23
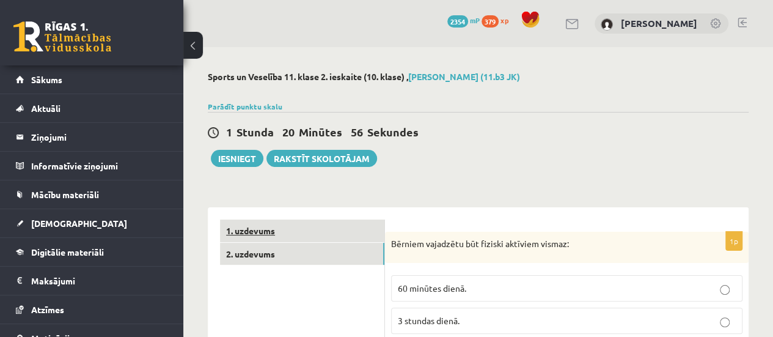
click at [241, 228] on link "1. uzdevums" at bounding box center [302, 230] width 164 height 23
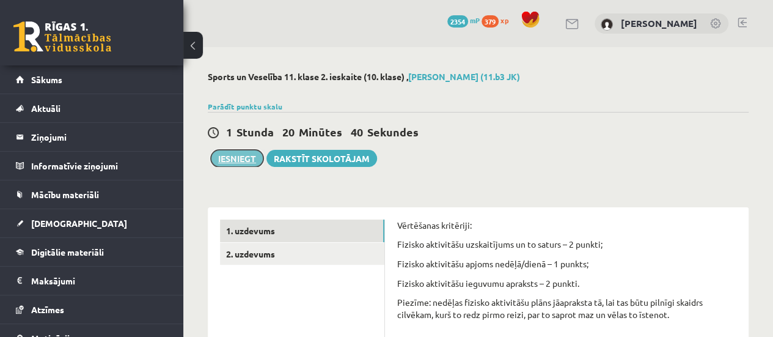
click at [219, 157] on button "Iesniegt" at bounding box center [237, 158] width 53 height 17
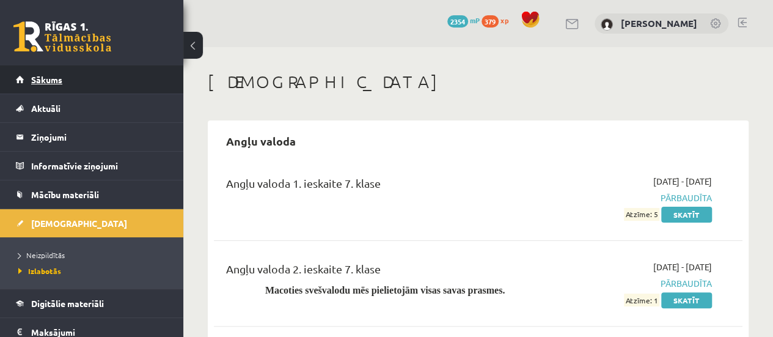
click at [88, 70] on link "Sākums" at bounding box center [92, 79] width 152 height 28
